Goal: Information Seeking & Learning: Learn about a topic

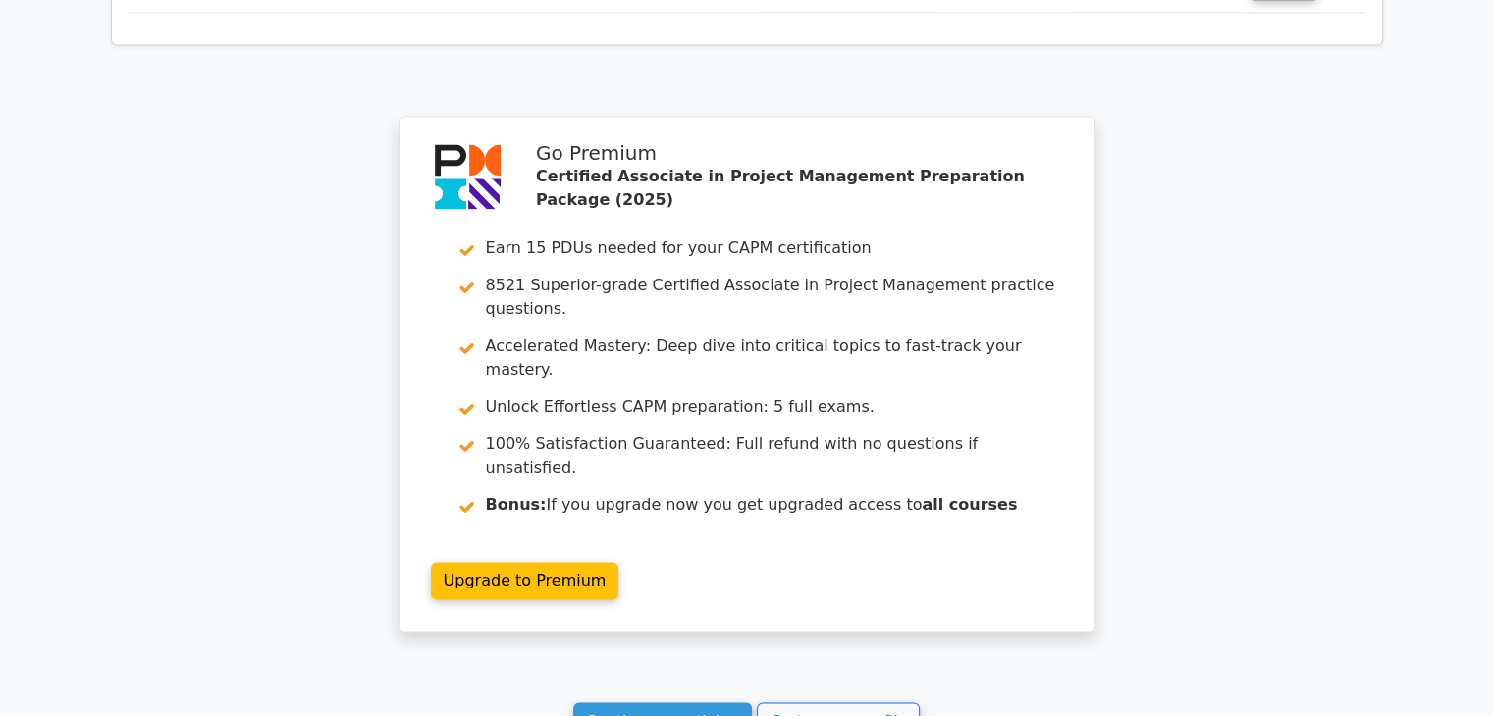
scroll to position [3167, 0]
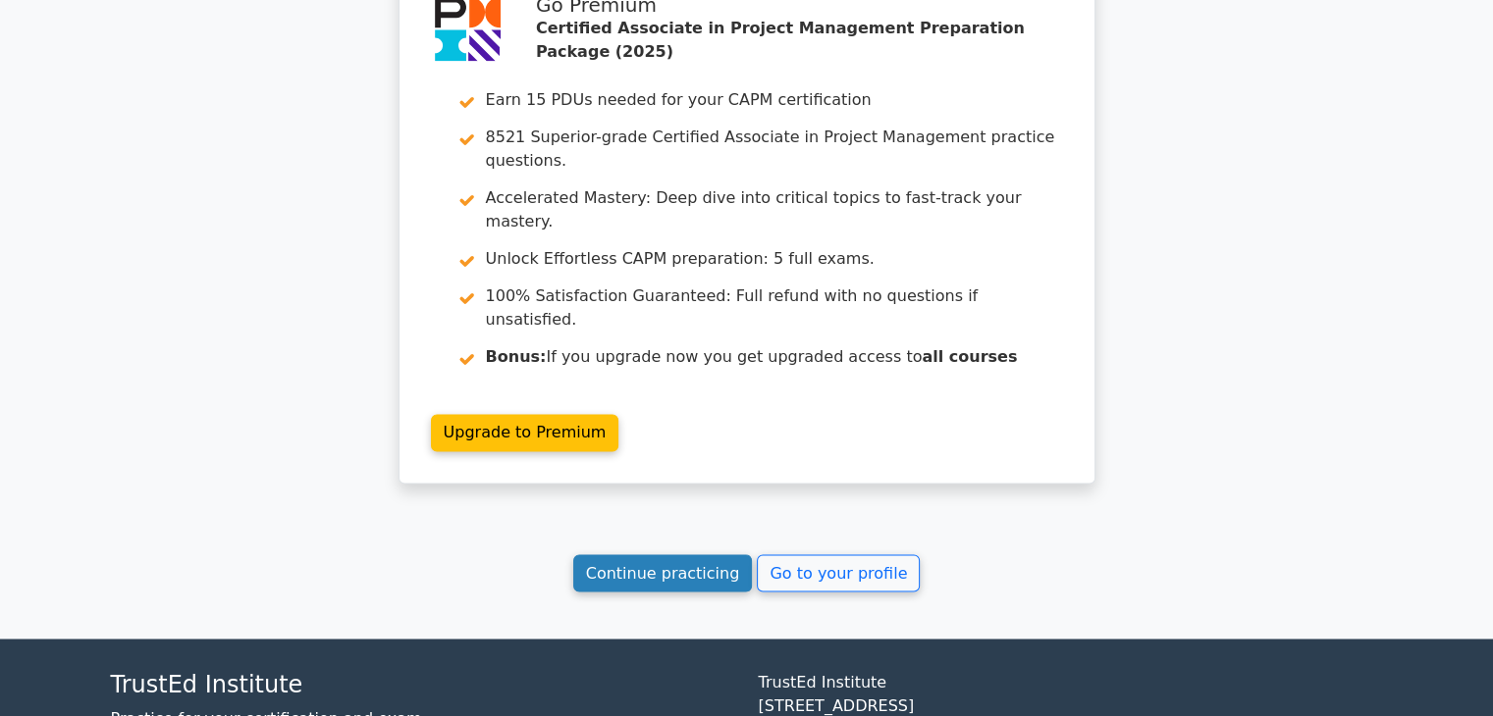
click at [614, 555] on link "Continue practicing" at bounding box center [663, 573] width 180 height 37
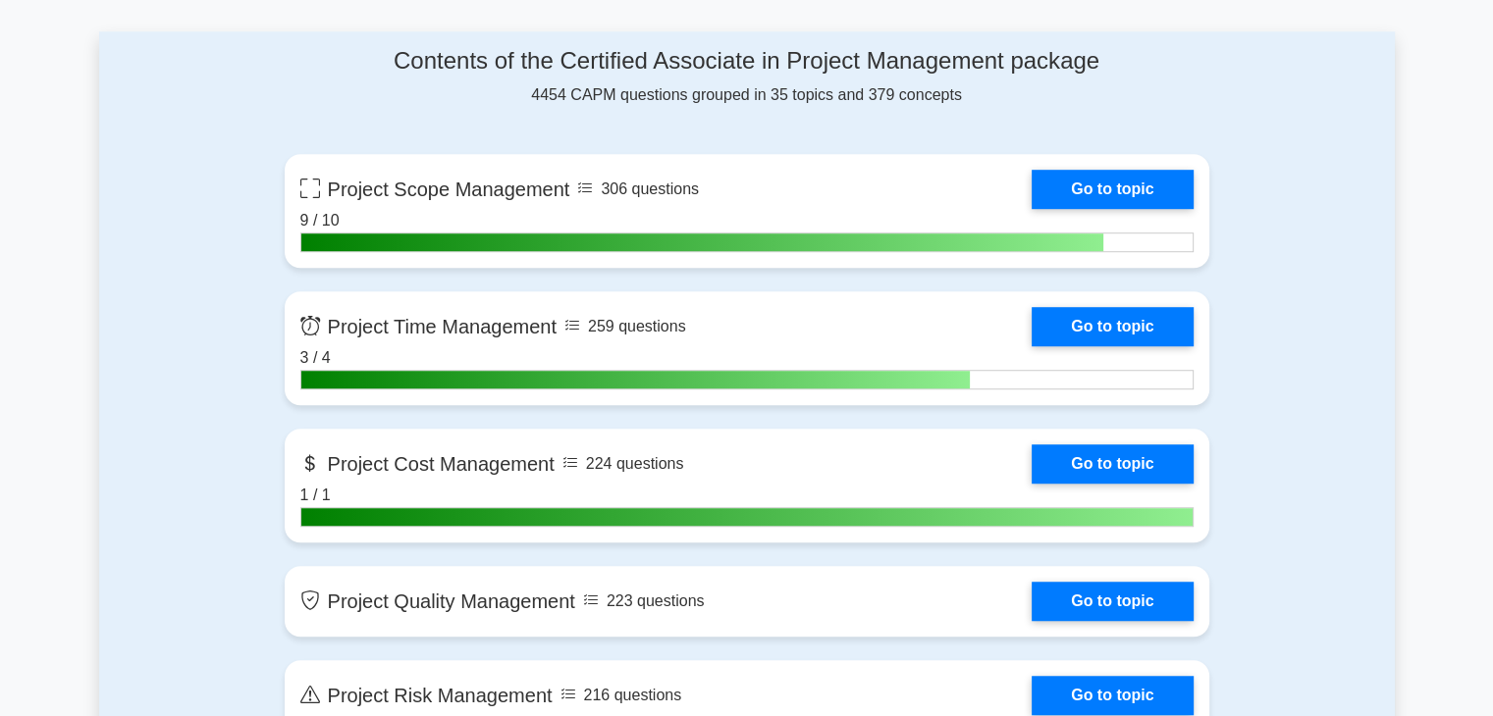
scroll to position [1374, 0]
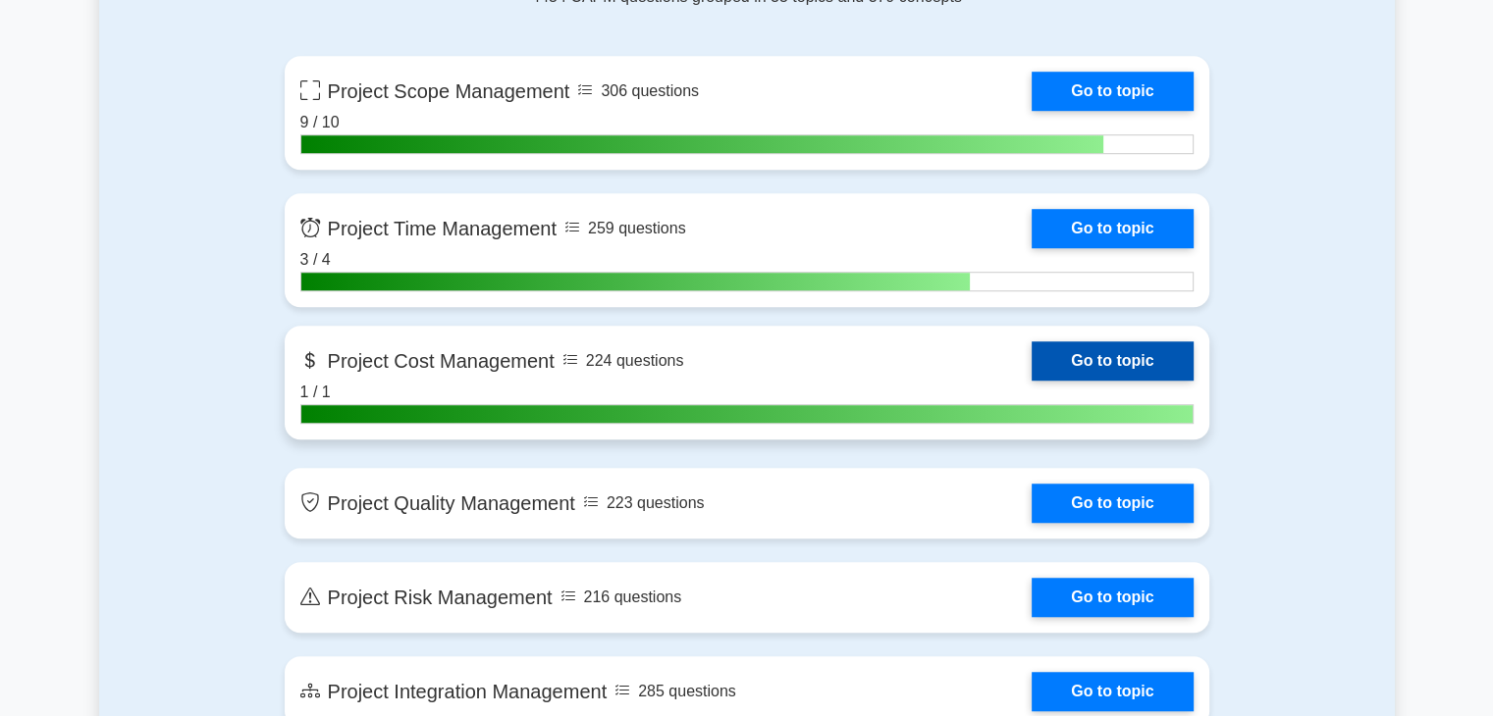
click at [1064, 350] on link "Go to topic" at bounding box center [1112, 361] width 161 height 39
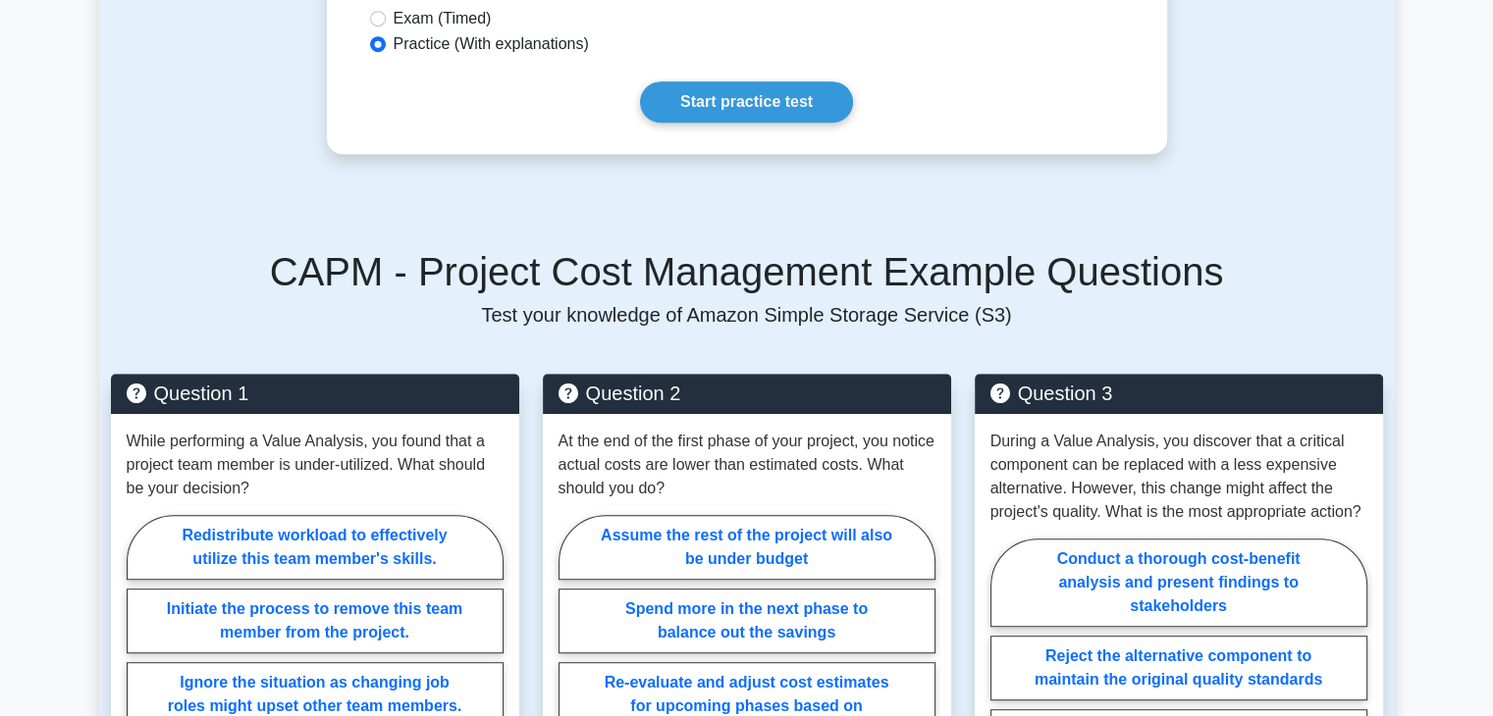
scroll to position [1080, 0]
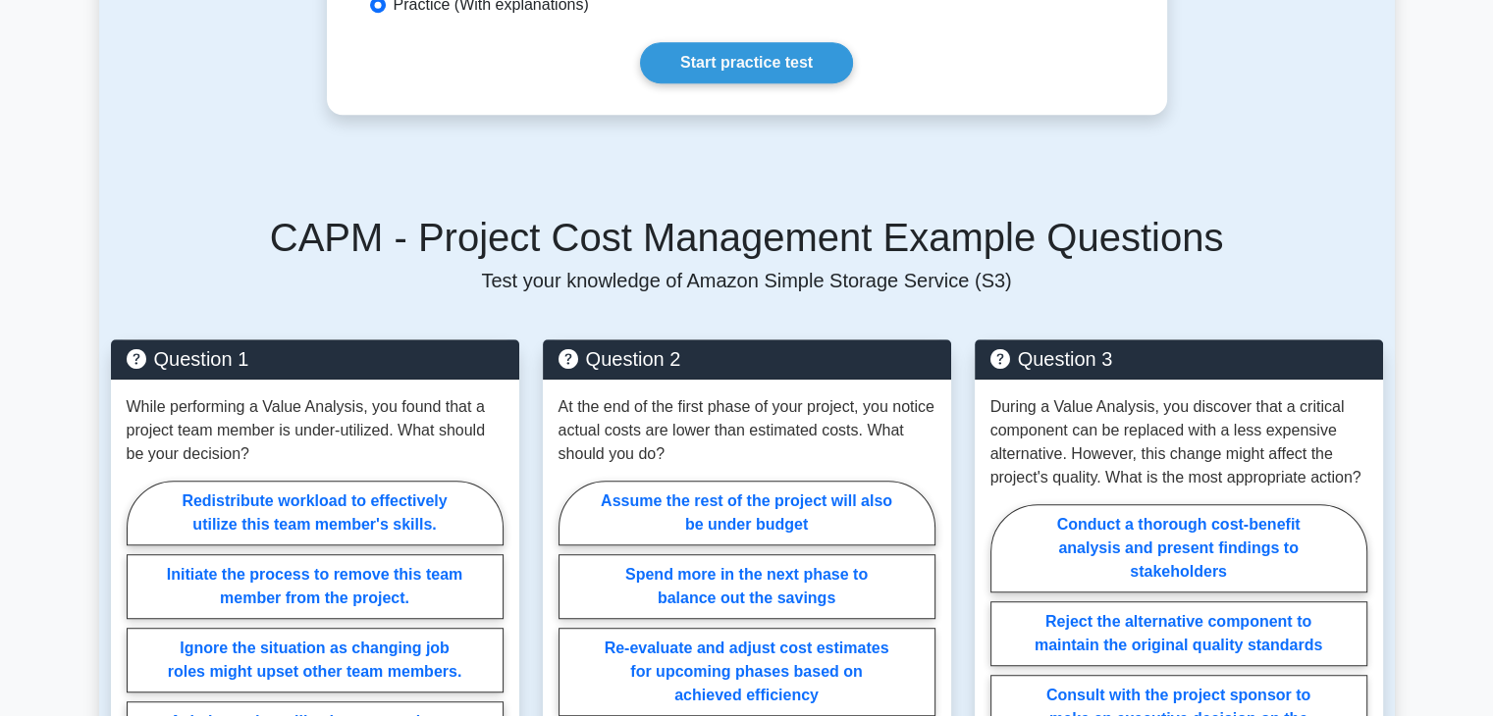
click at [717, 83] on link "Start practice test" at bounding box center [746, 62] width 213 height 41
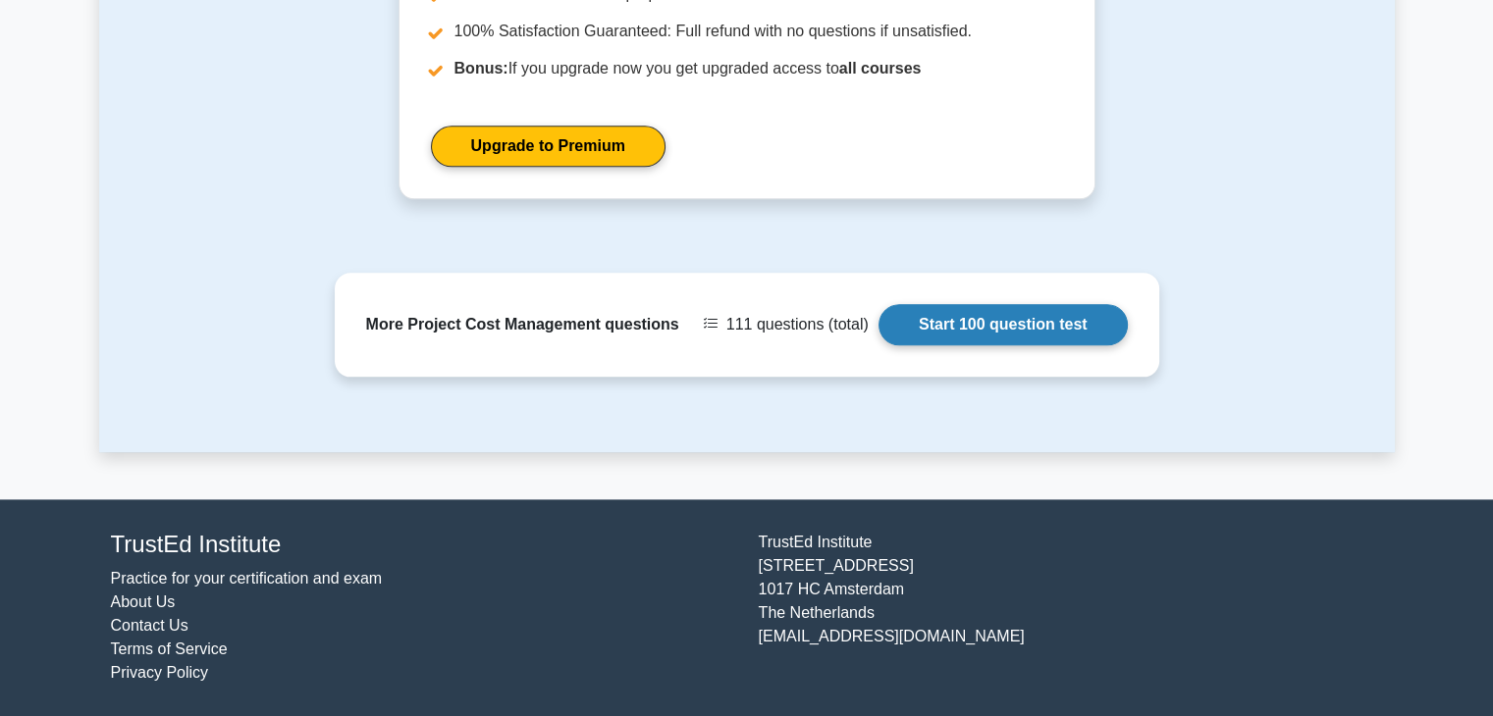
scroll to position [2356, 0]
click at [921, 345] on link "Start 100 question test" at bounding box center [1002, 324] width 249 height 41
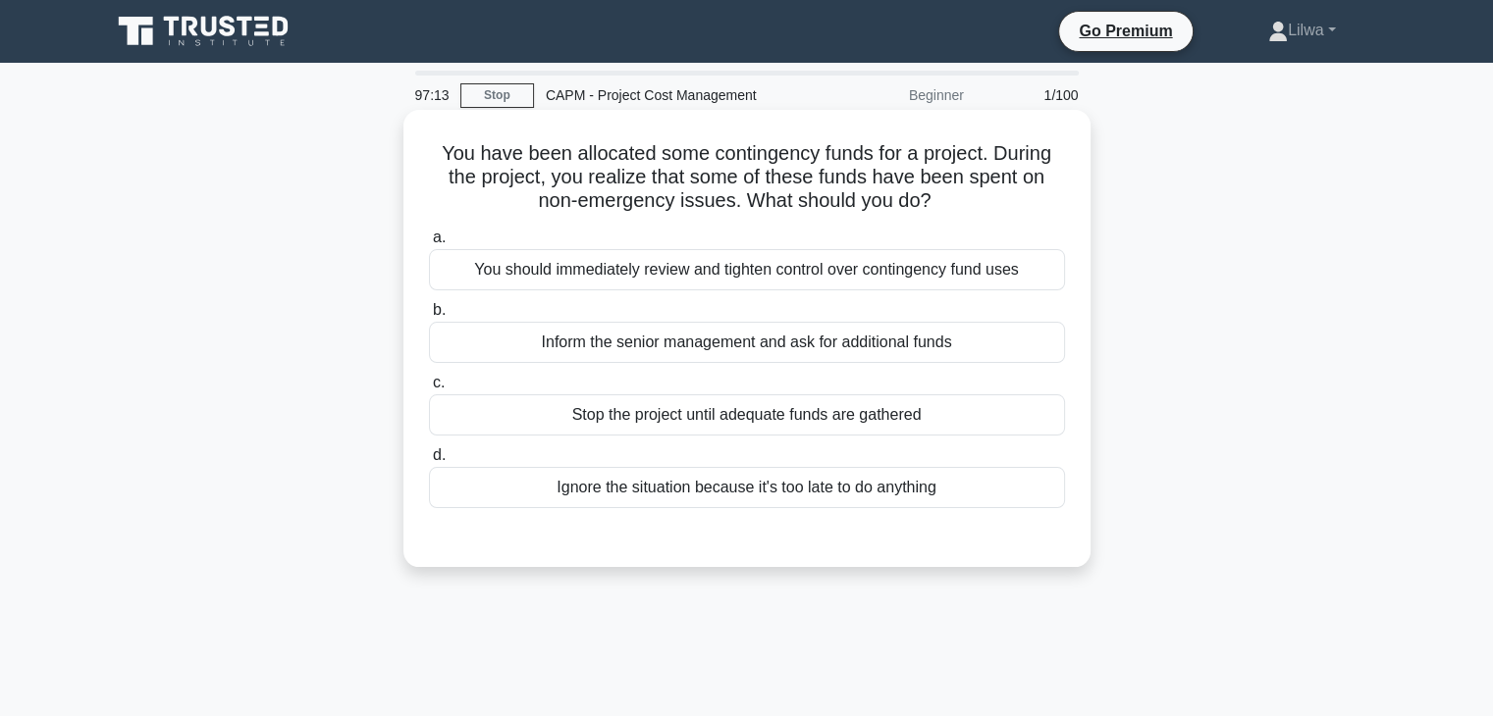
click at [700, 269] on div "You should immediately review and tighten control over contingency fund uses" at bounding box center [747, 269] width 636 height 41
click at [429, 244] on input "a. You should immediately review and tighten control over contingency fund uses" at bounding box center [429, 238] width 0 height 13
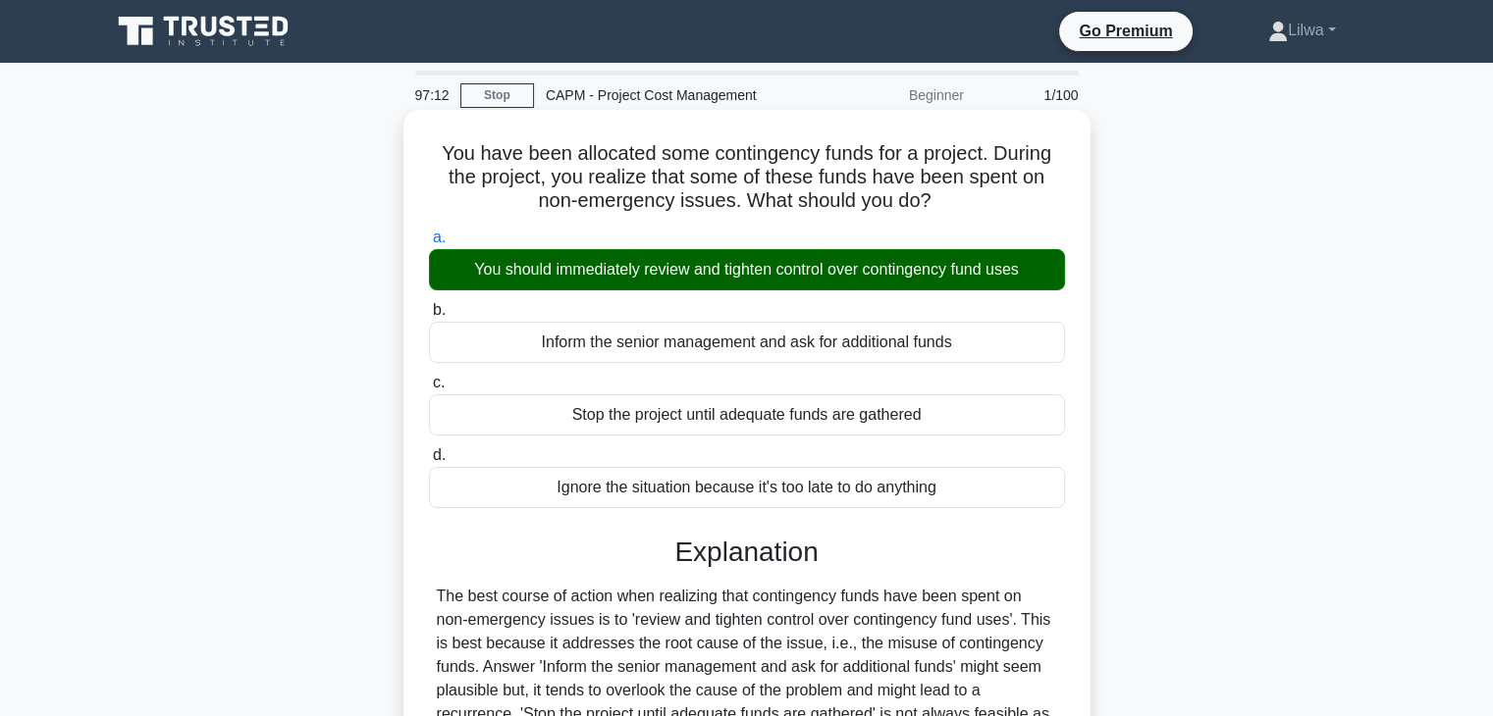
scroll to position [344, 0]
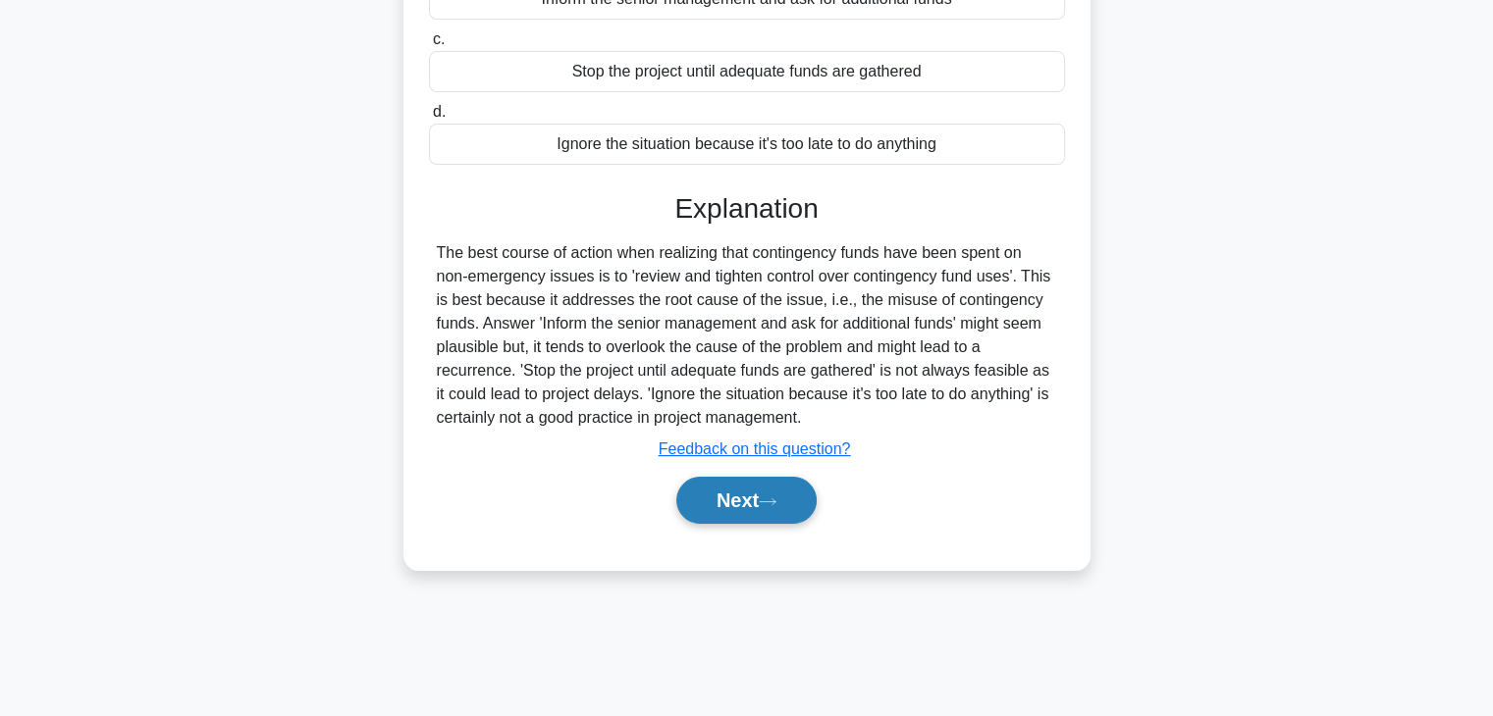
click at [763, 481] on button "Next" at bounding box center [746, 500] width 140 height 47
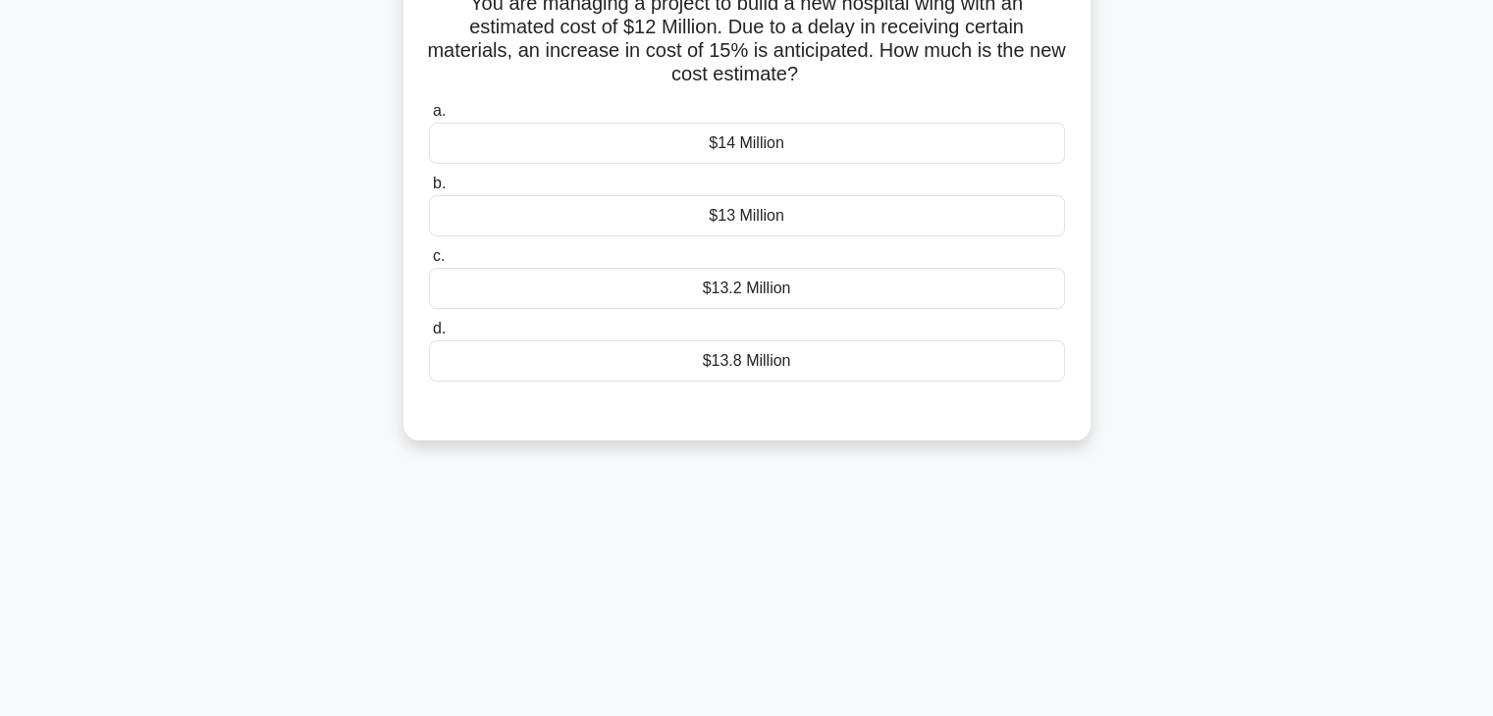
scroll to position [0, 0]
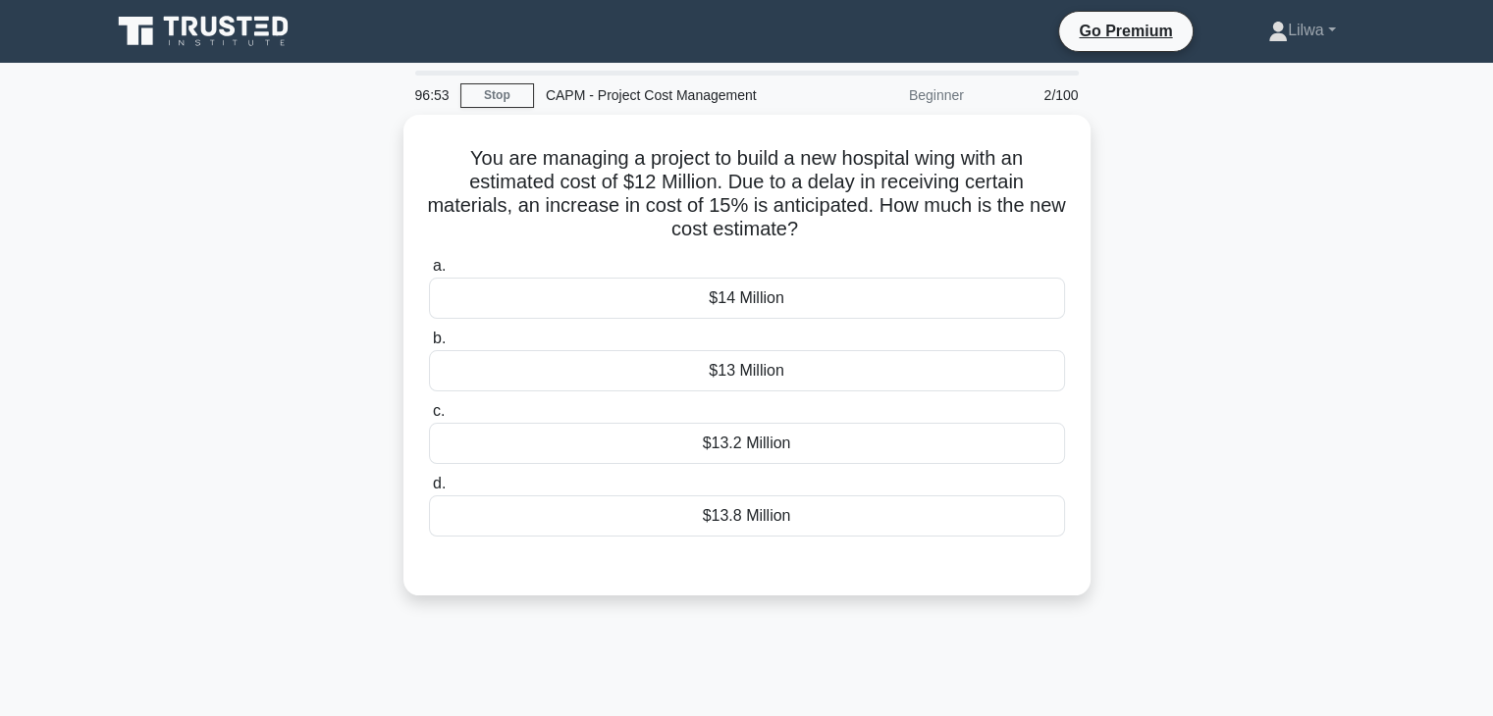
drag, startPoint x: 1087, startPoint y: 684, endPoint x: 1063, endPoint y: 704, distance: 31.4
click at [1087, 684] on div "96:53 Stop CAPM - Project Cost Management Beginner 2/100 You are managing a pro…" at bounding box center [747, 561] width 1296 height 981
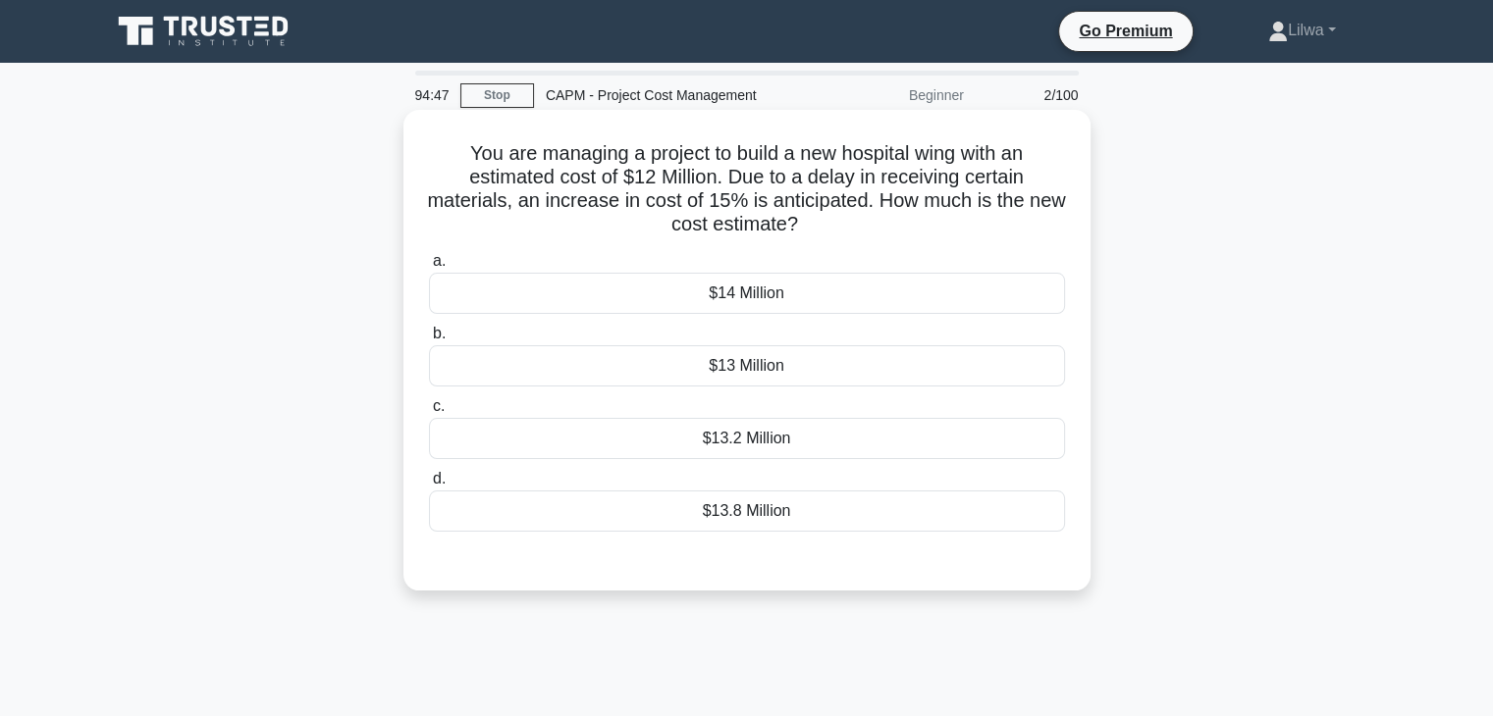
drag, startPoint x: 840, startPoint y: 230, endPoint x: 444, endPoint y: 142, distance: 406.0
click at [444, 142] on h5 "You are managing a project to build a new hospital wing with an estimated cost …" at bounding box center [747, 189] width 640 height 96
copy h5 "You are managing a project to build a new hospital wing with an estimated cost …"
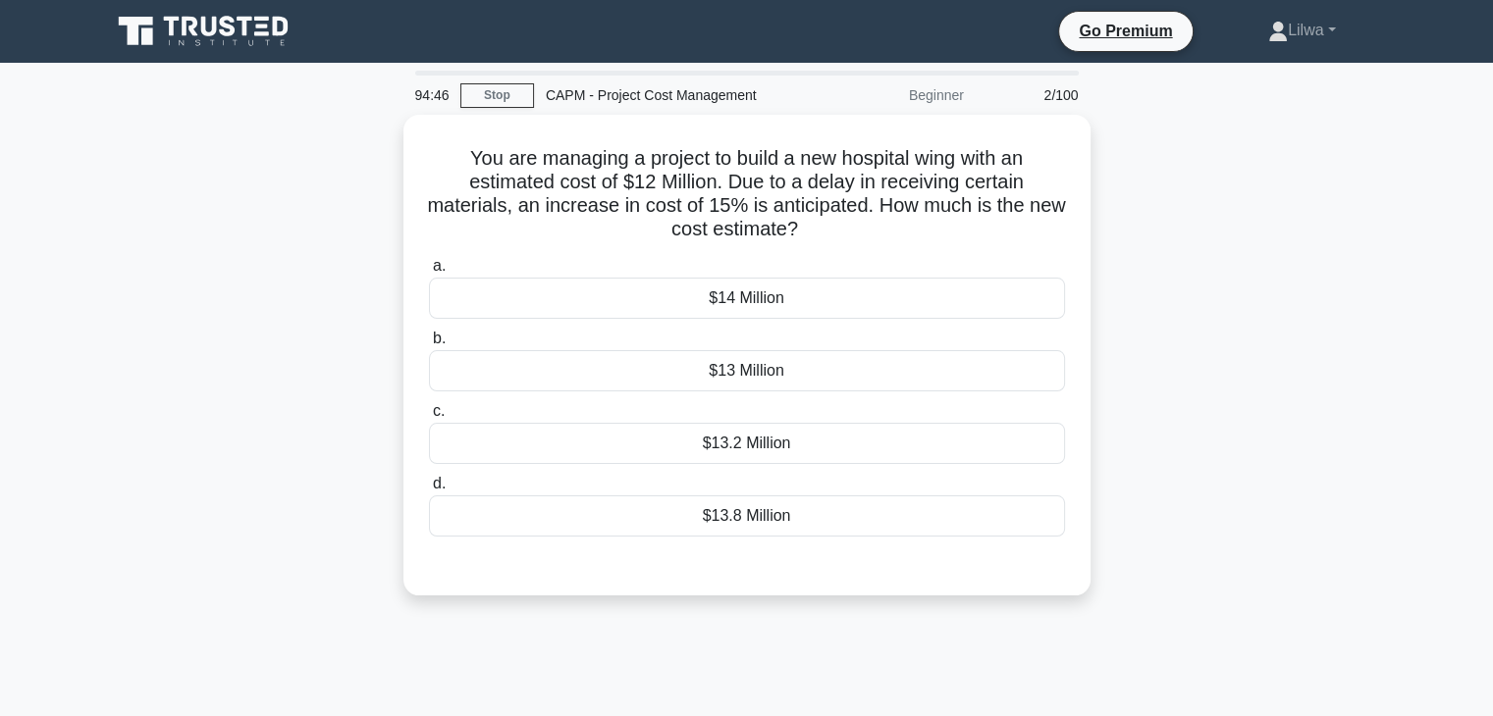
click at [1148, 265] on div "You are managing a project to build a new hospital wing with an estimated cost …" at bounding box center [747, 367] width 1296 height 504
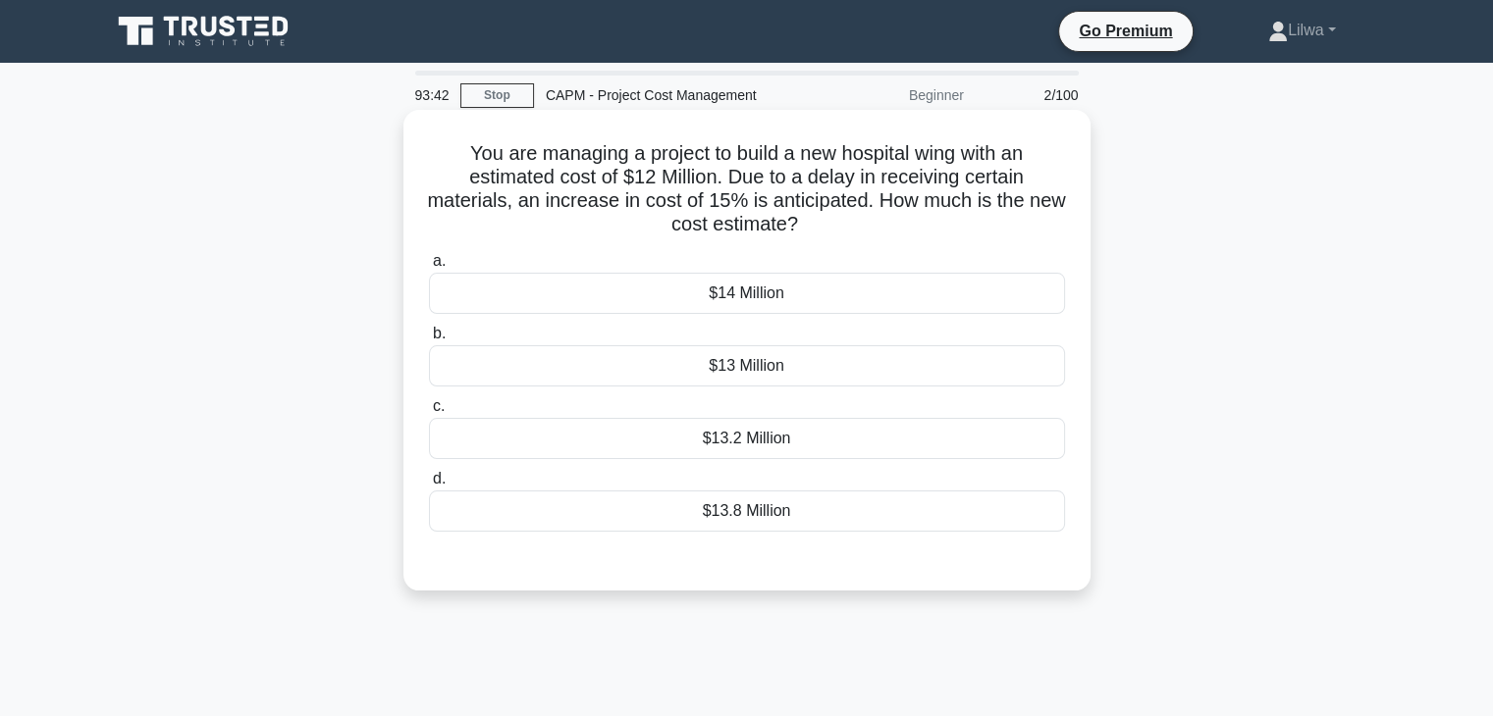
click at [809, 515] on div "$13.8 Million" at bounding box center [747, 511] width 636 height 41
click at [429, 486] on input "d. $13.8 Million" at bounding box center [429, 479] width 0 height 13
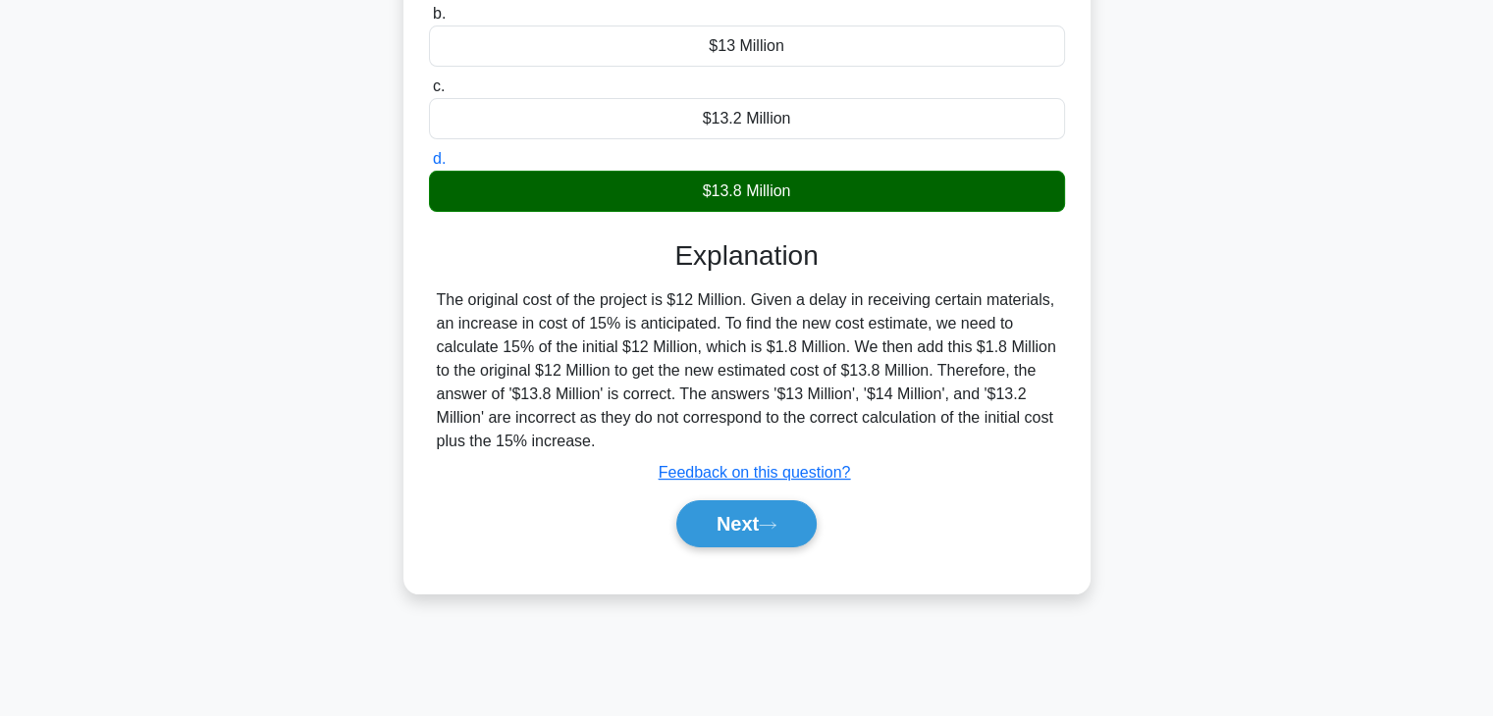
scroll to position [344, 0]
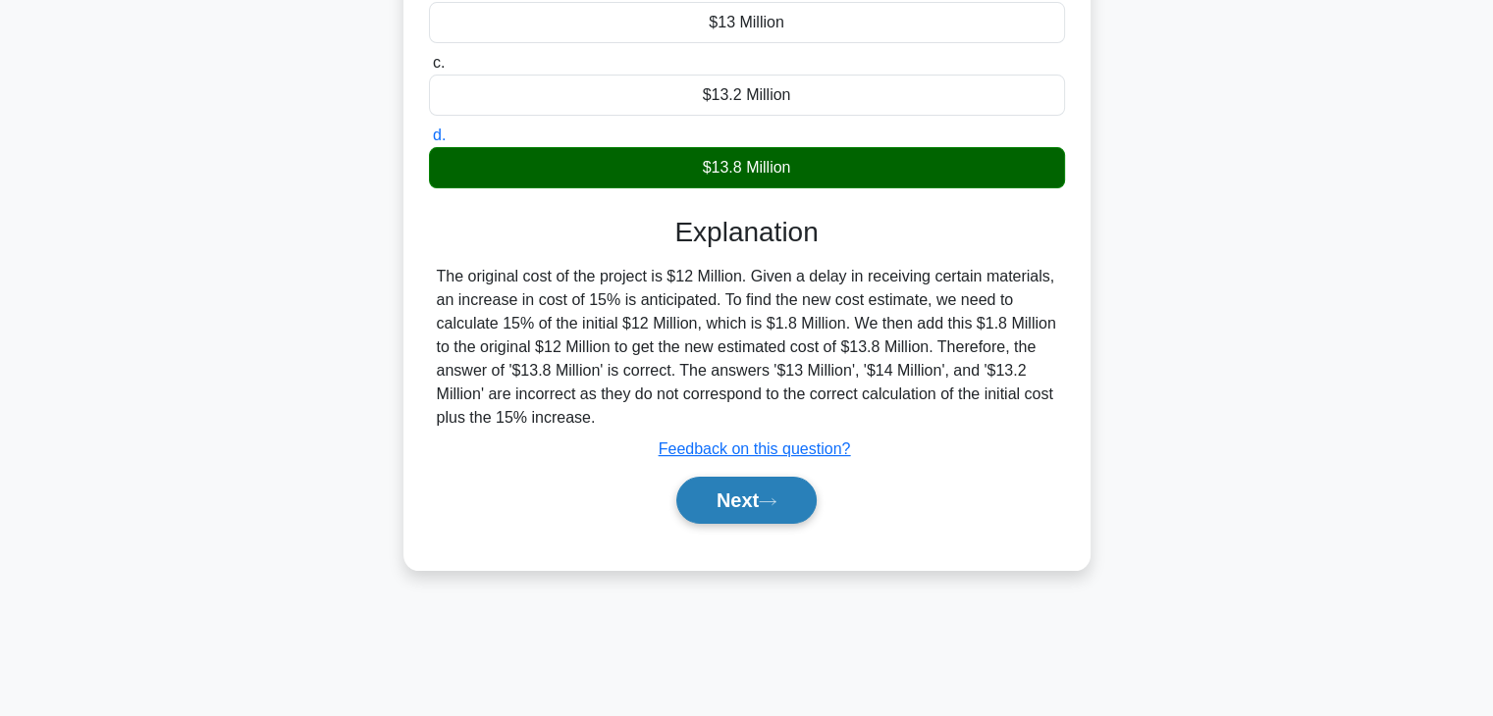
click at [733, 511] on button "Next" at bounding box center [746, 500] width 140 height 47
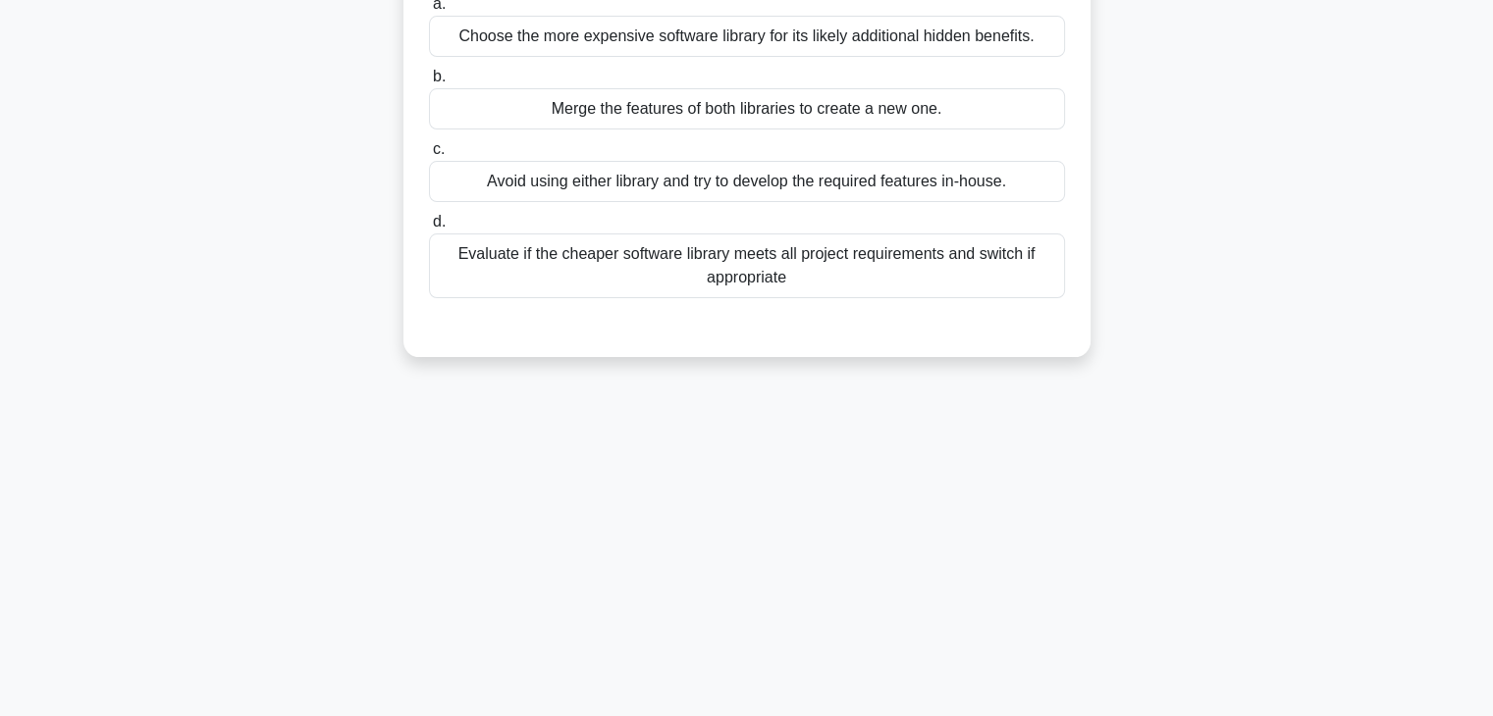
scroll to position [0, 0]
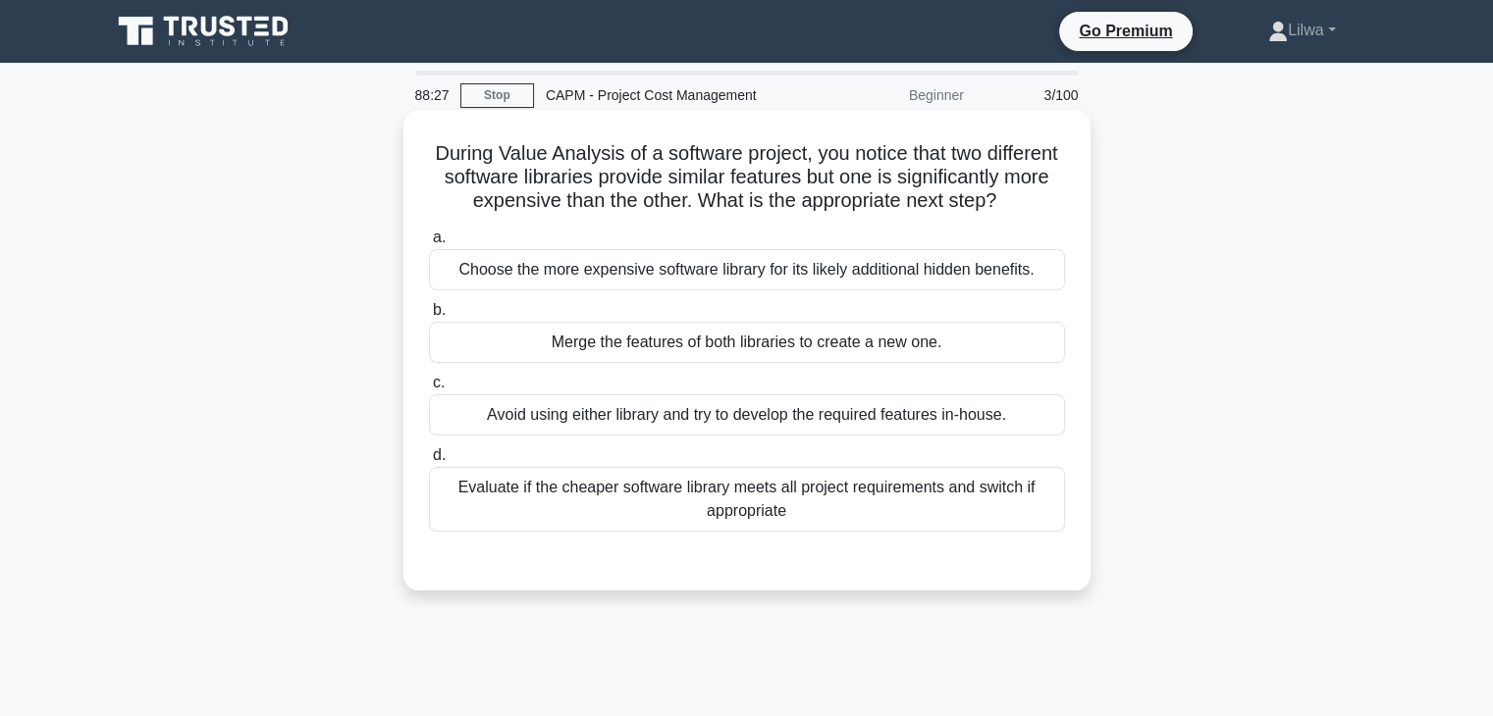
click at [976, 532] on div "Evaluate if the cheaper software library meets all project requirements and swi…" at bounding box center [747, 499] width 636 height 65
click at [429, 462] on input "d. Evaluate if the cheaper software library meets all project requirements and …" at bounding box center [429, 456] width 0 height 13
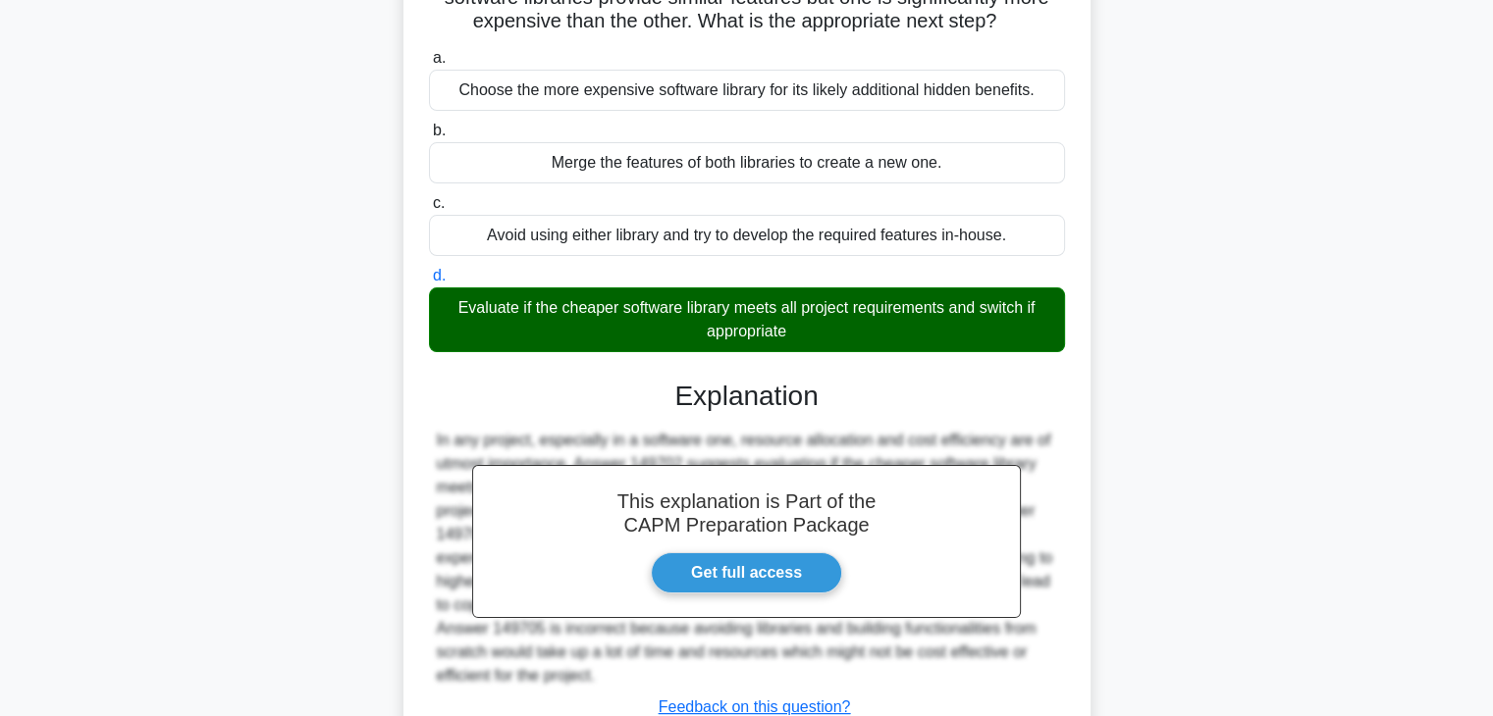
scroll to position [351, 0]
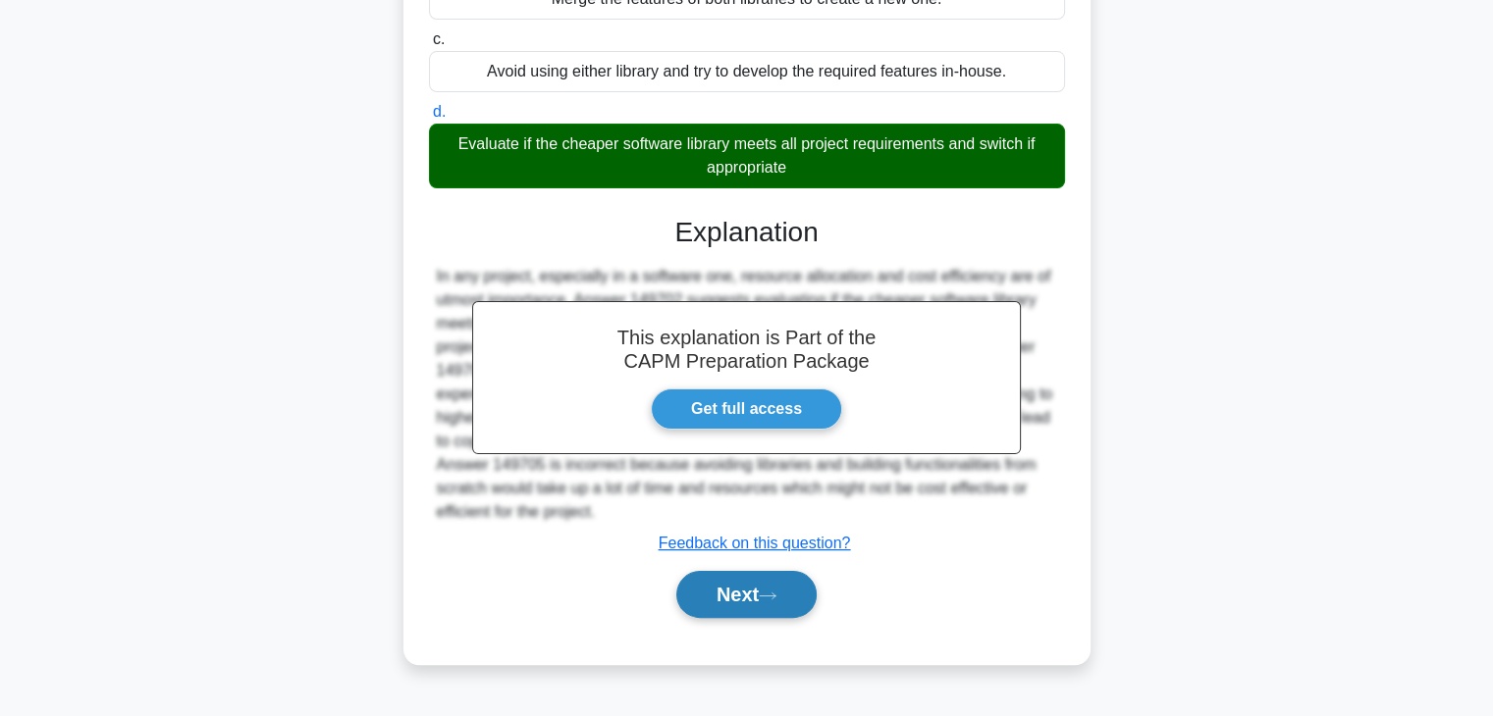
click at [745, 607] on button "Next" at bounding box center [746, 594] width 140 height 47
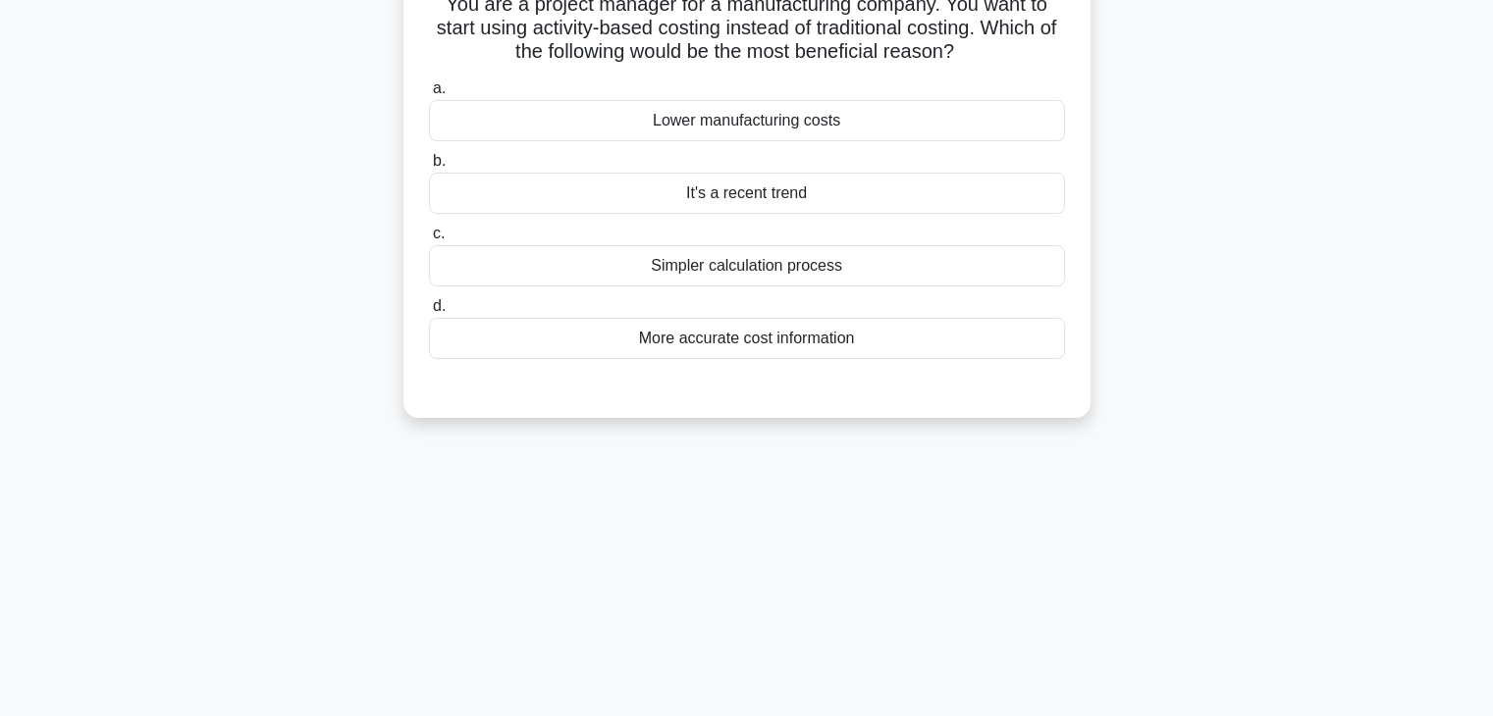
scroll to position [0, 0]
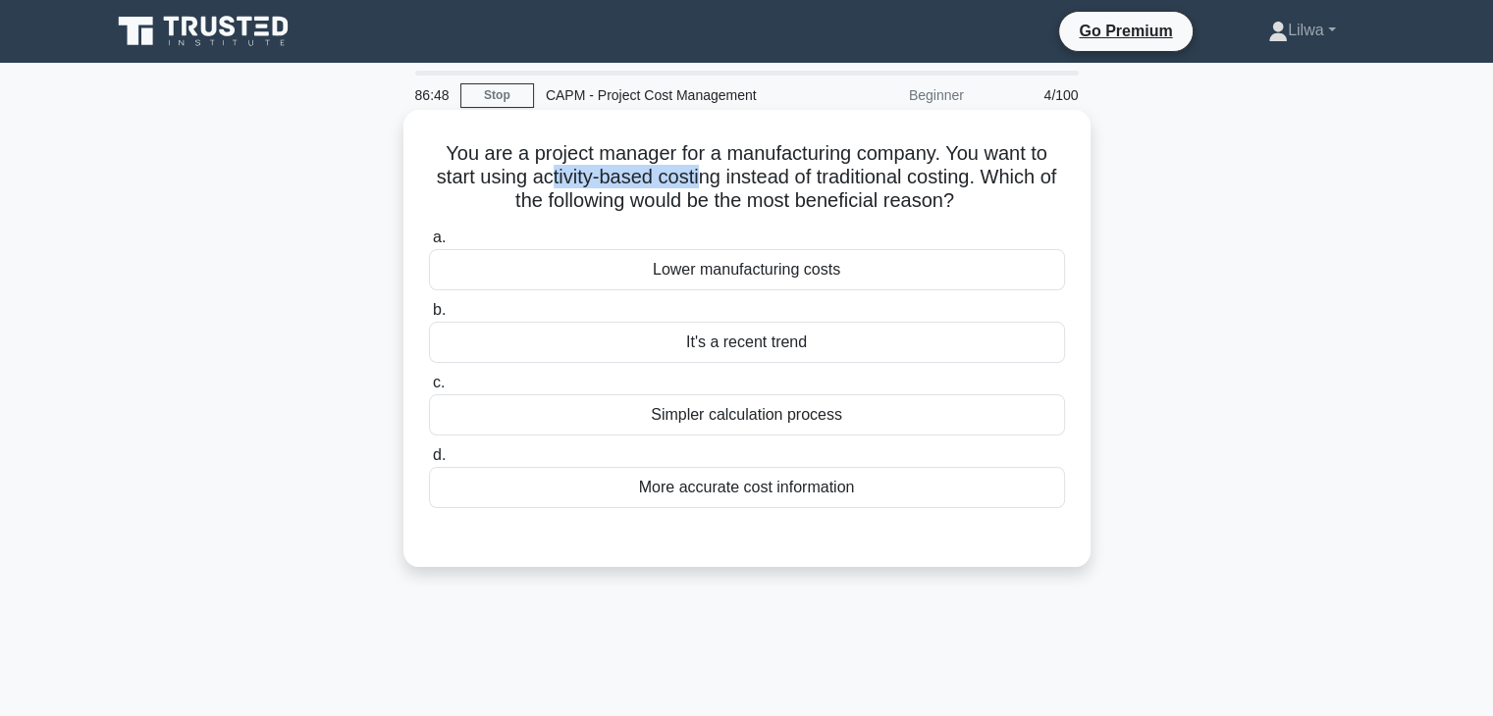
drag, startPoint x: 560, startPoint y: 175, endPoint x: 707, endPoint y: 171, distance: 146.3
click at [707, 171] on h5 "You are a project manager for a manufacturing company. You want to start using …" at bounding box center [747, 177] width 640 height 73
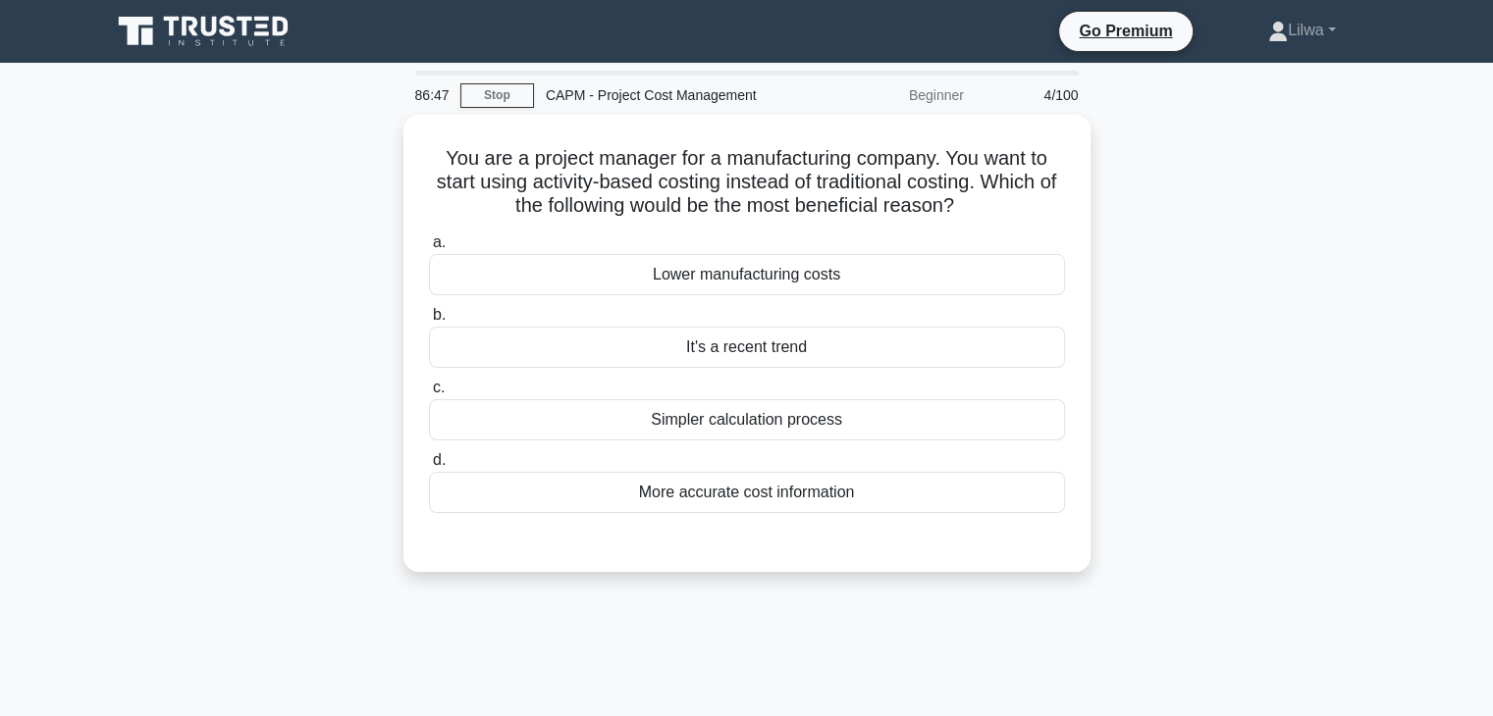
click at [1151, 189] on div "You are a project manager for a manufacturing company. You want to start using …" at bounding box center [747, 355] width 1296 height 481
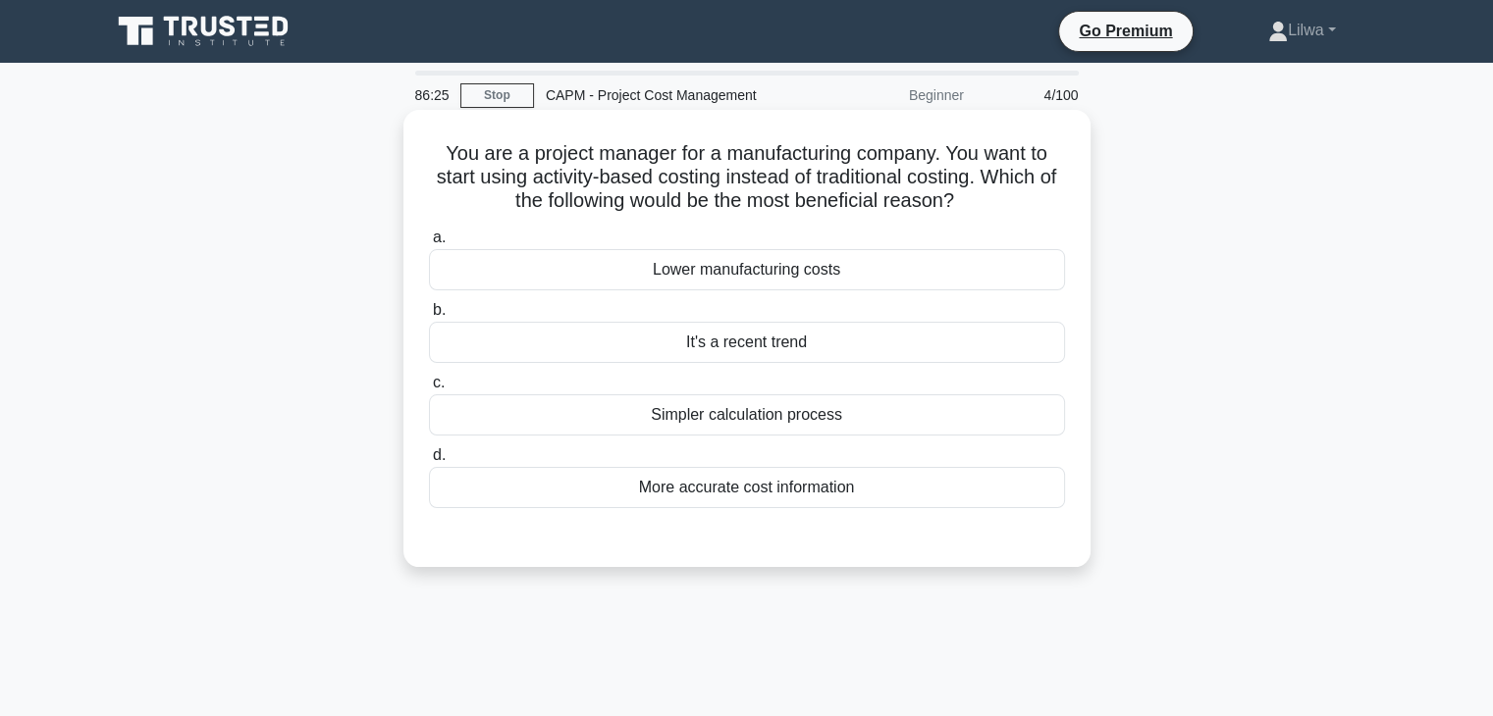
click at [946, 489] on div "More accurate cost information" at bounding box center [747, 487] width 636 height 41
click at [429, 462] on input "d. More accurate cost information" at bounding box center [429, 456] width 0 height 13
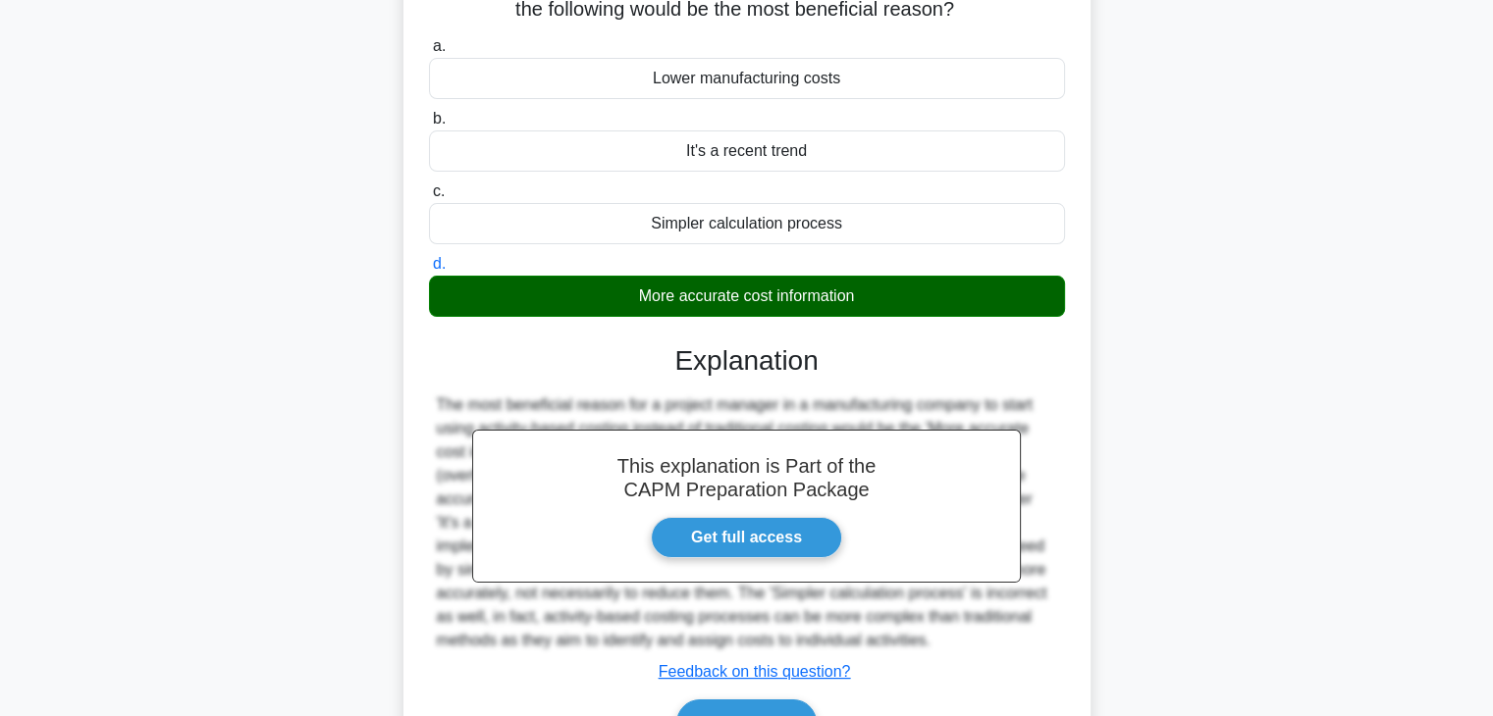
scroll to position [344, 0]
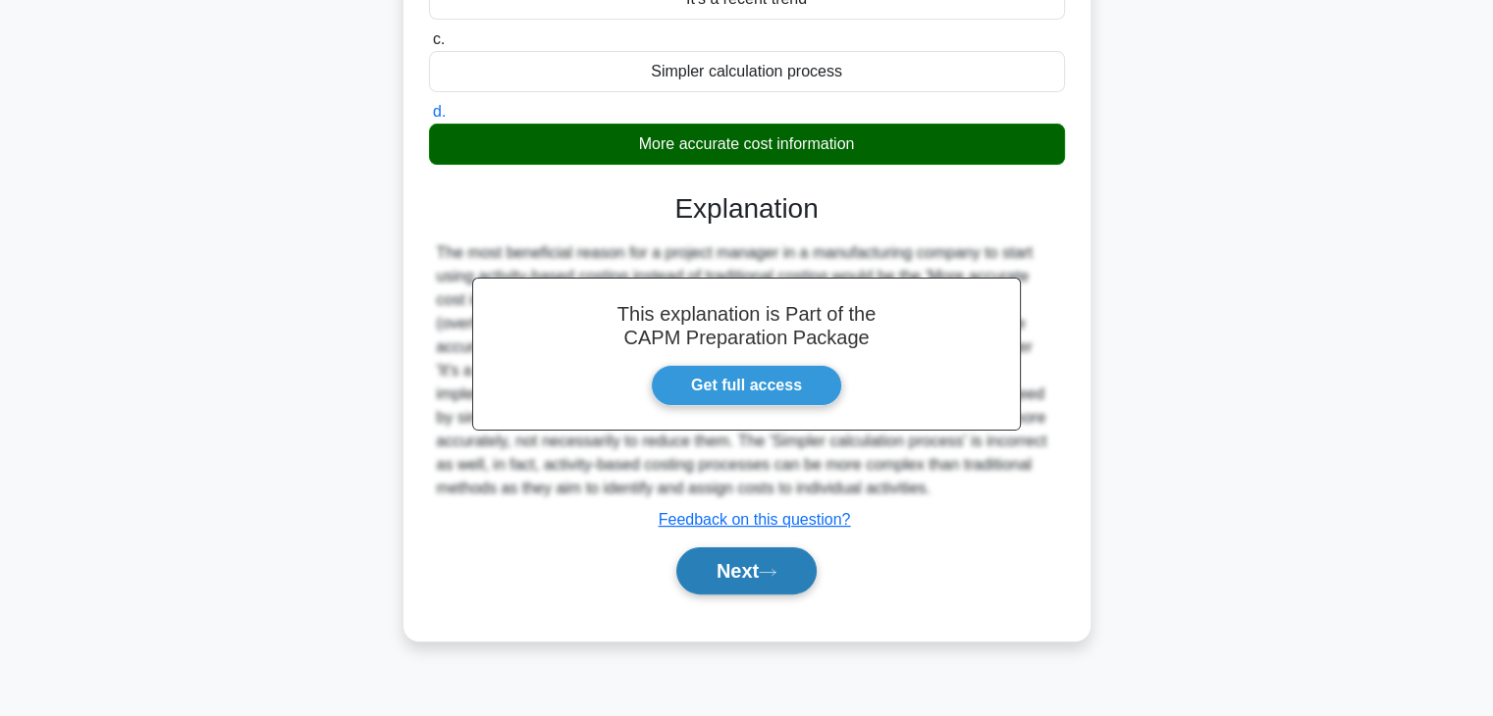
click at [794, 568] on button "Next" at bounding box center [746, 571] width 140 height 47
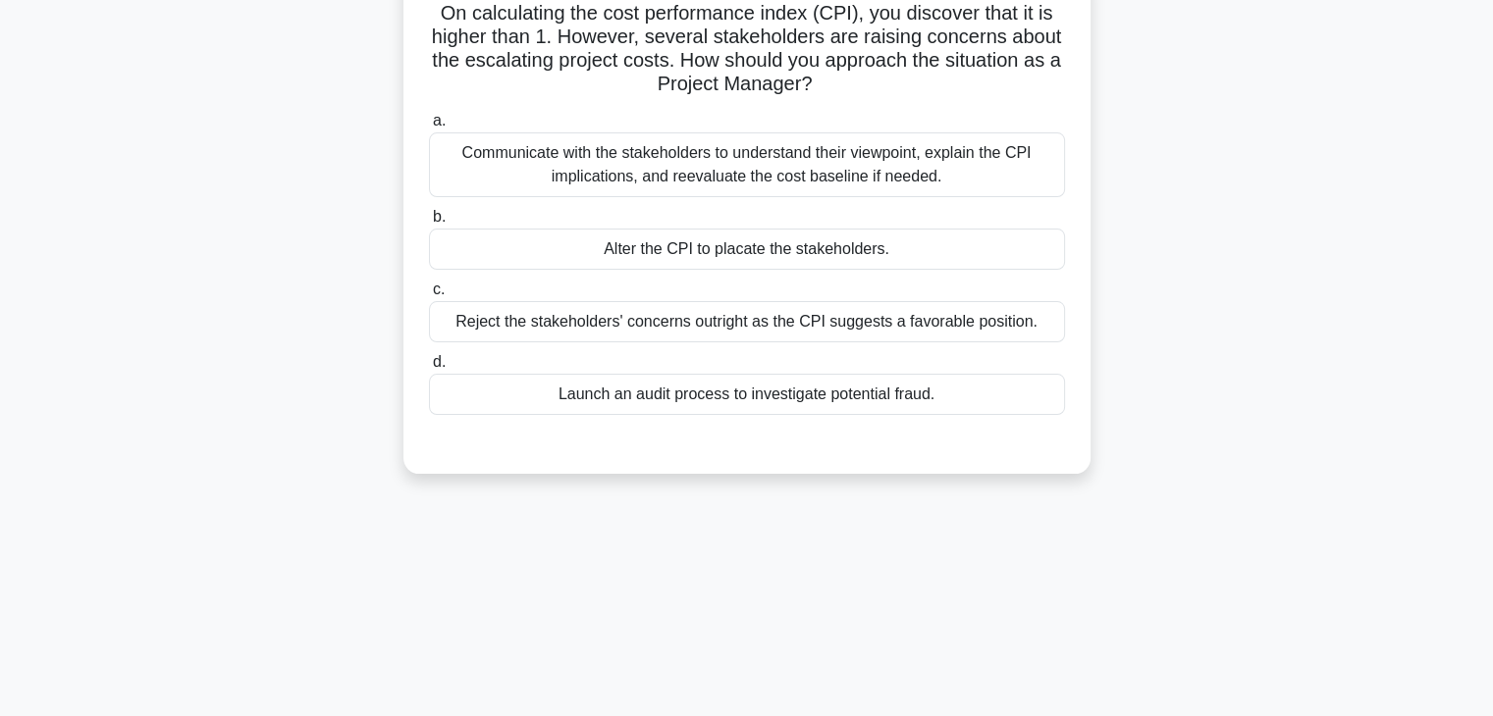
scroll to position [0, 0]
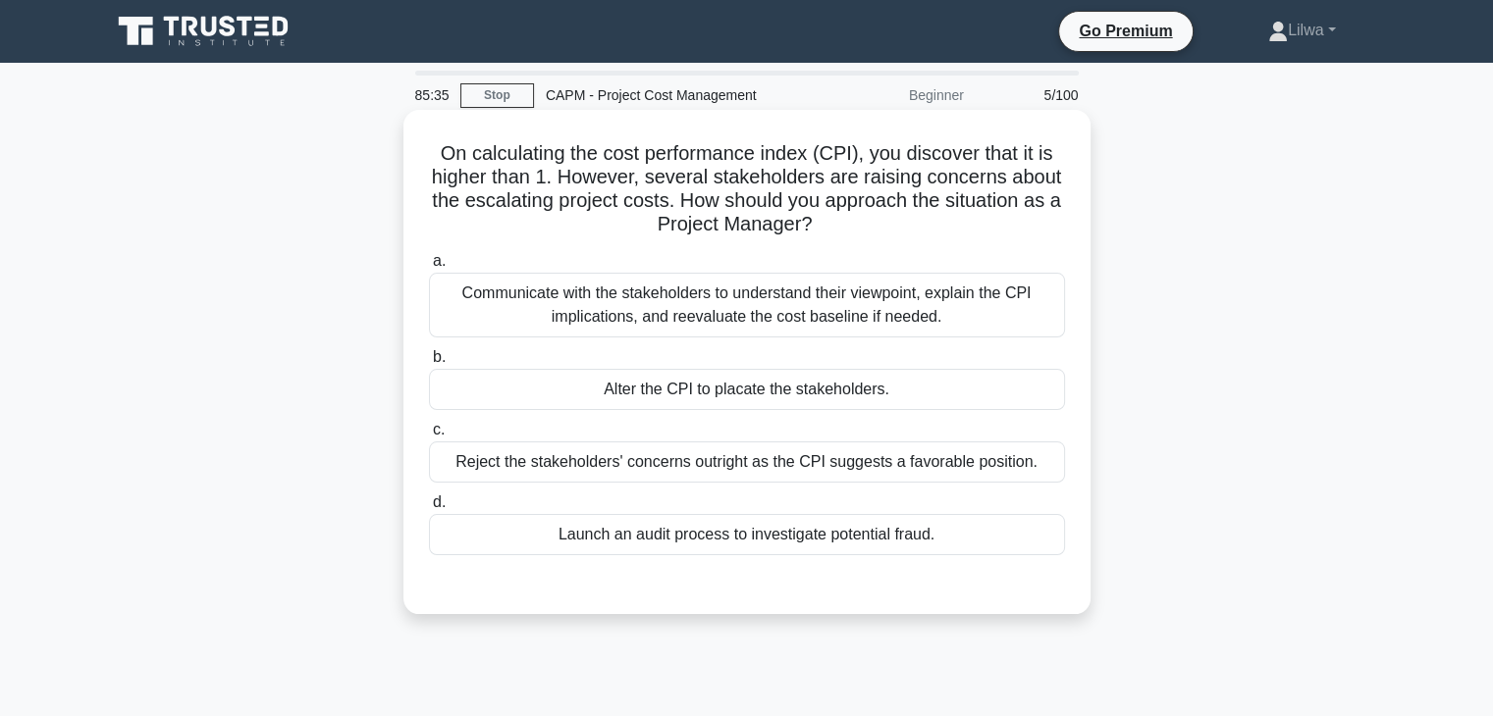
click at [923, 300] on div "Communicate with the stakeholders to understand their viewpoint, explain the CP…" at bounding box center [747, 305] width 636 height 65
click at [429, 268] on input "a. Communicate with the stakeholders to understand their viewpoint, explain the…" at bounding box center [429, 261] width 0 height 13
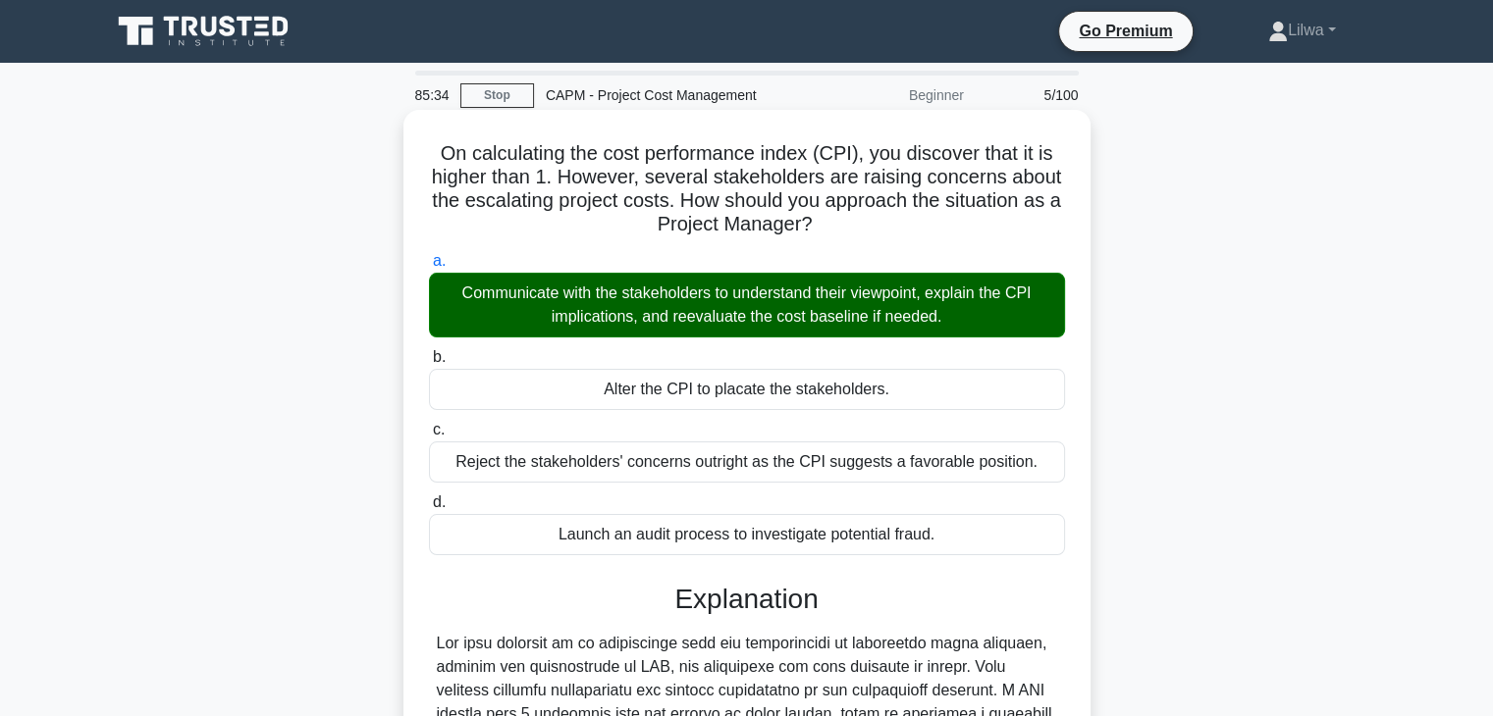
scroll to position [398, 0]
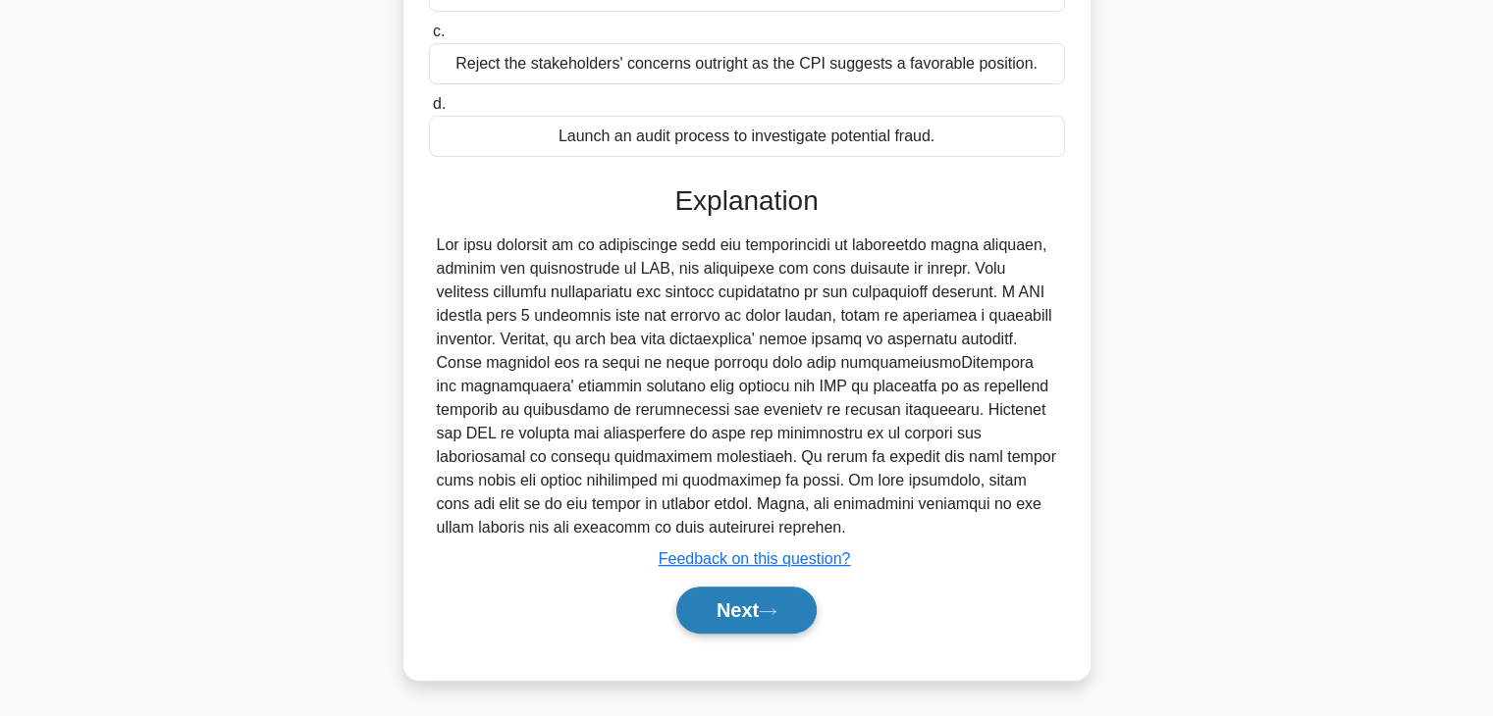
click at [744, 611] on button "Next" at bounding box center [746, 610] width 140 height 47
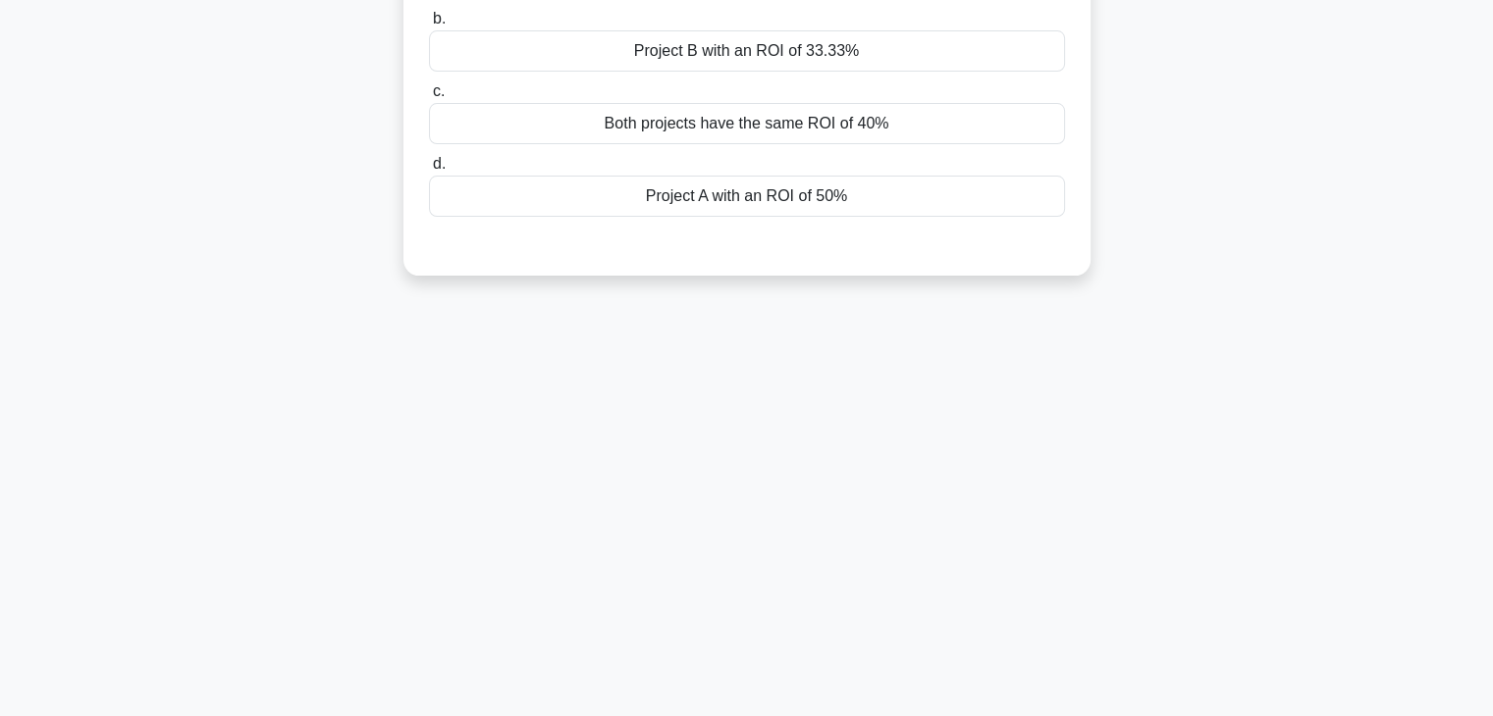
scroll to position [0, 0]
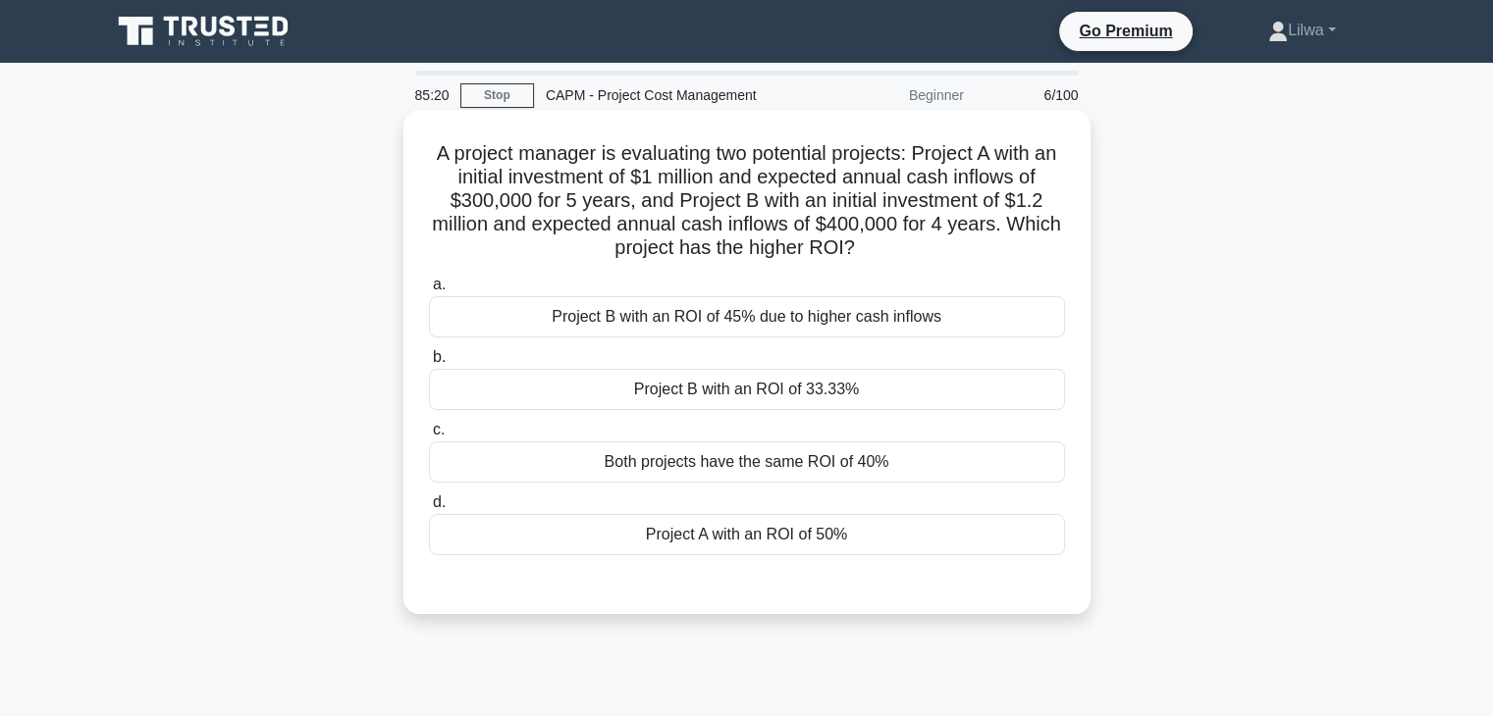
drag, startPoint x: 909, startPoint y: 253, endPoint x: 430, endPoint y: 146, distance: 490.8
click at [430, 146] on h5 "A project manager is evaluating two potential projects: Project A with an initi…" at bounding box center [747, 201] width 640 height 120
copy h5 "A project manager is evaluating two potential projects: Project A with an initi…"
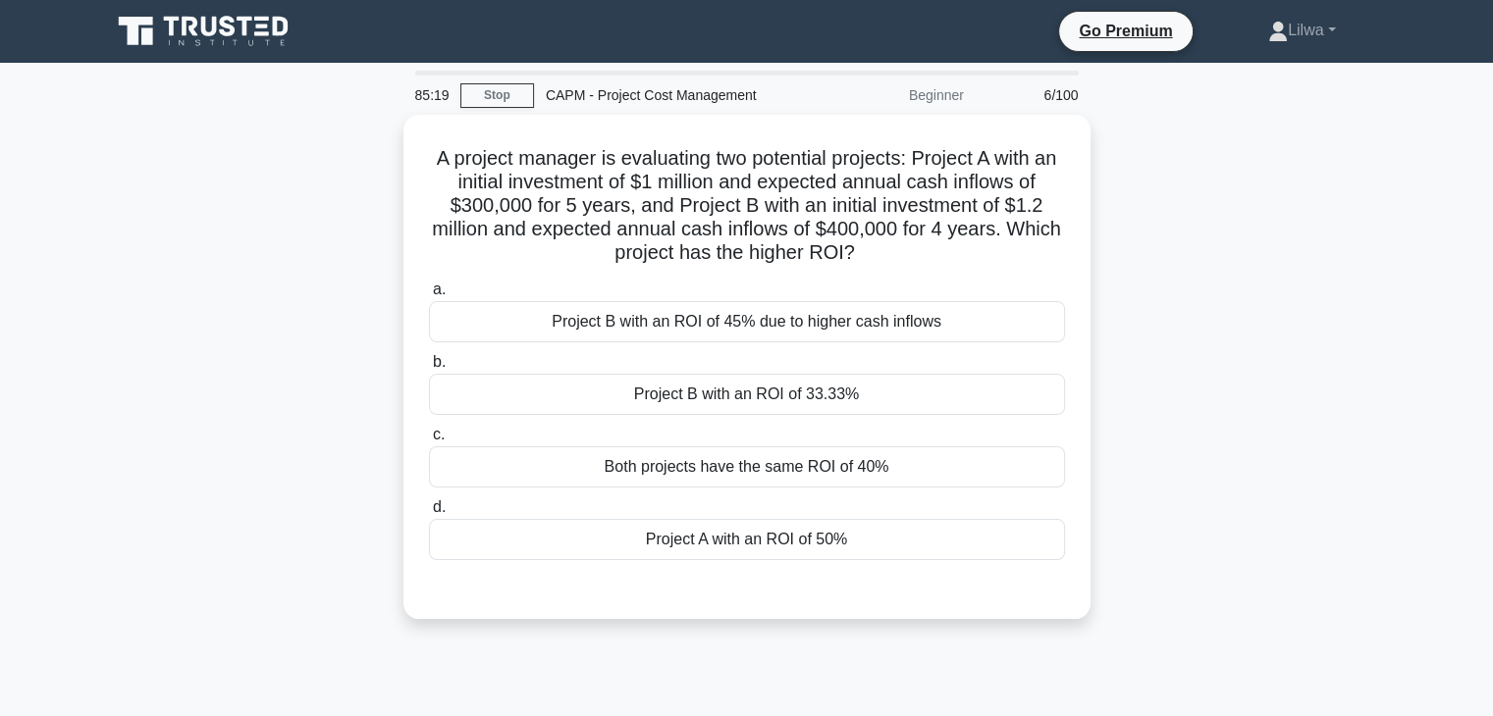
click at [1090, 198] on div "A project manager is evaluating two potential projects: Project A with an initi…" at bounding box center [747, 379] width 1296 height 528
click at [1170, 202] on div "A project manager is evaluating two potential projects: Project A with an initi…" at bounding box center [747, 379] width 1296 height 528
drag, startPoint x: 887, startPoint y: 258, endPoint x: 393, endPoint y: 150, distance: 506.3
click at [393, 150] on div "A project manager is evaluating two potential projects: Project A with an initi…" at bounding box center [747, 379] width 1296 height 528
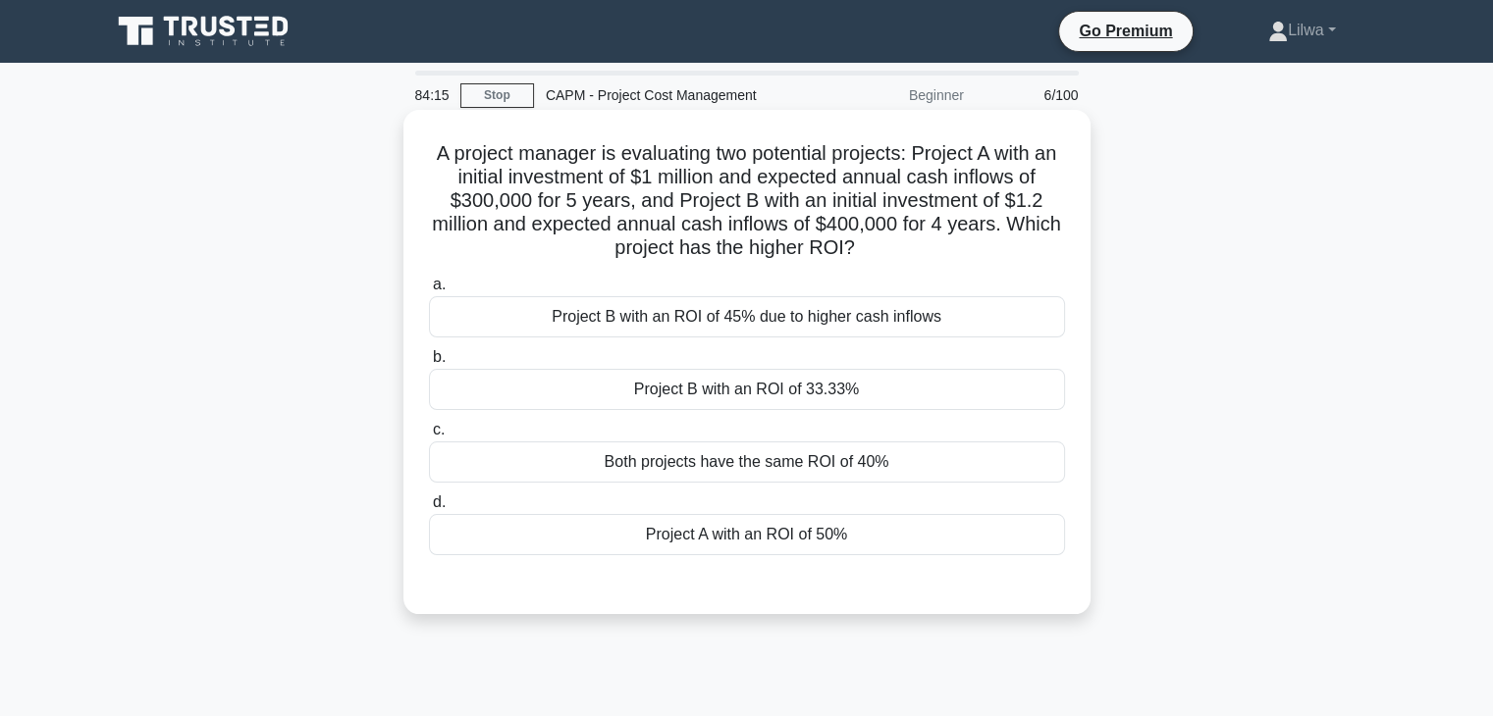
copy h5 "A project manager is evaluating two potential projects: Project A with an initi…"
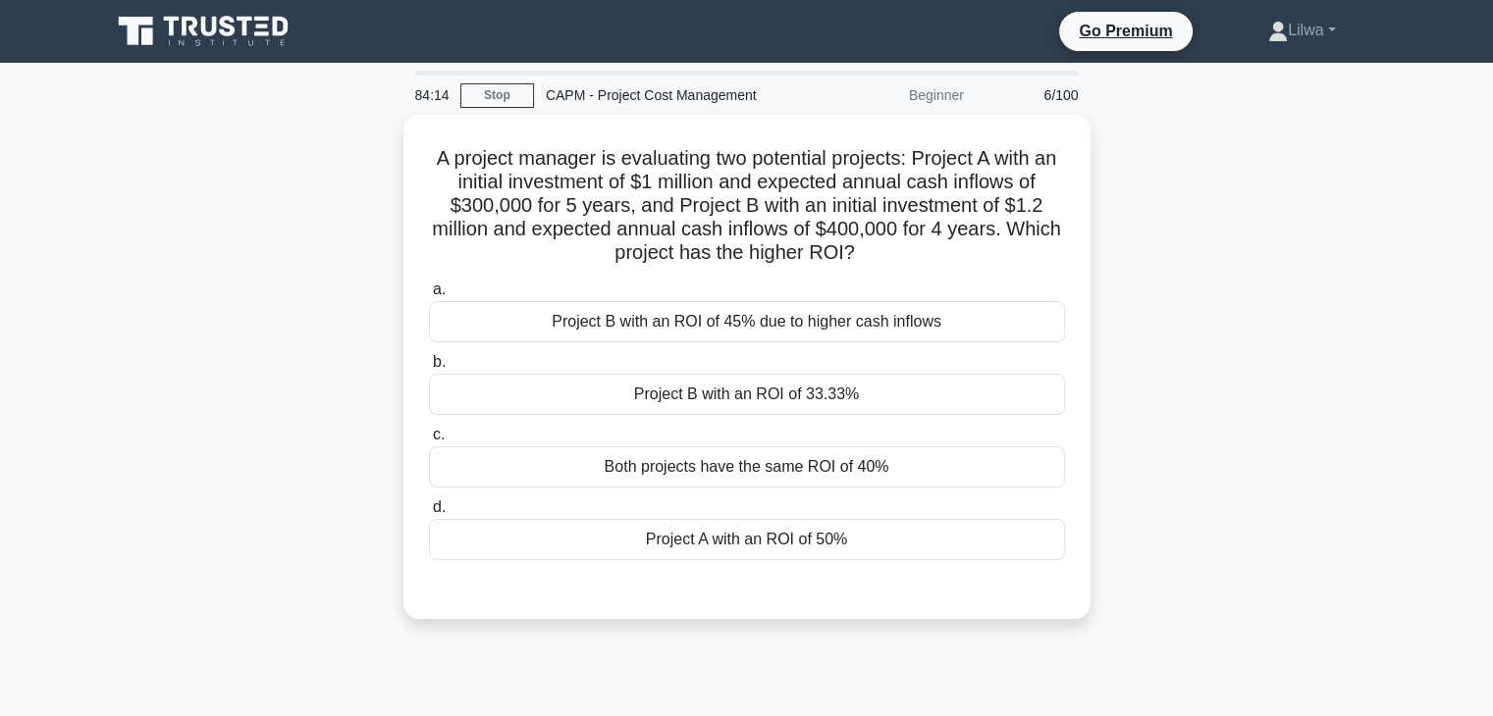
click at [1133, 238] on div "A project manager is evaluating two potential projects: Project A with an initi…" at bounding box center [747, 379] width 1296 height 528
